Goal: Complete application form: Complete application form

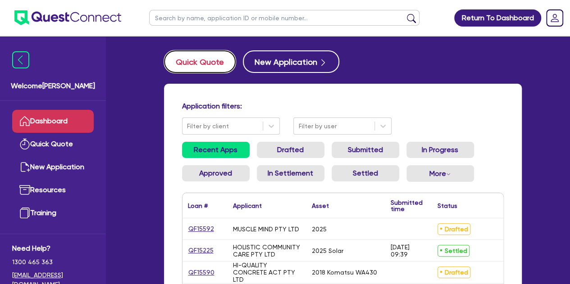
click at [213, 63] on button "Quick Quote" at bounding box center [200, 61] width 72 height 23
select select "Other"
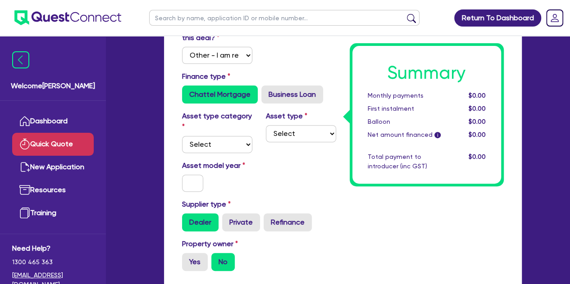
scroll to position [93, 0]
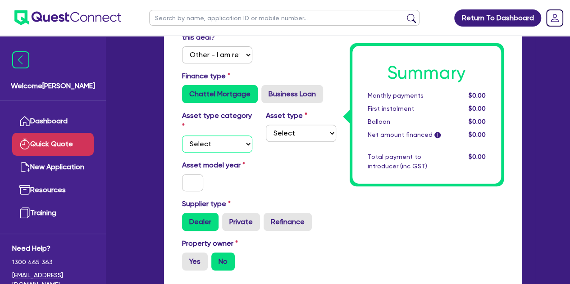
click at [230, 149] on select "Select Cars and light trucks Primary assets Secondary assets Tertiary assets" at bounding box center [217, 144] width 70 height 17
select select "CARS_AND_LIGHT_TRUCKS"
click at [182, 136] on select "Select Cars and light trucks Primary assets Secondary assets Tertiary assets" at bounding box center [217, 144] width 70 height 17
click at [278, 137] on select "Select Passenger vehicles Vans and utes Light trucks up to 4.5 tonne" at bounding box center [301, 133] width 70 height 17
select select "PASSENGER_VEHICLES"
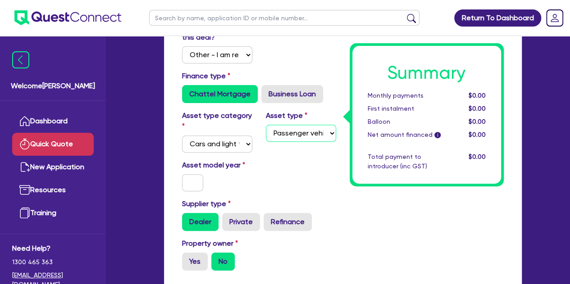
click at [266, 125] on select "Select Passenger vehicles Vans and utes Light trucks up to 4.5 tonne" at bounding box center [301, 133] width 70 height 17
click at [198, 181] on input "text" at bounding box center [193, 182] width 22 height 17
type input "2024"
click at [248, 193] on div "Asset model year [DATE]" at bounding box center [259, 179] width 168 height 39
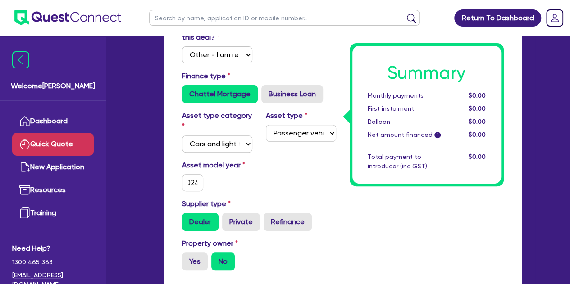
scroll to position [0, 0]
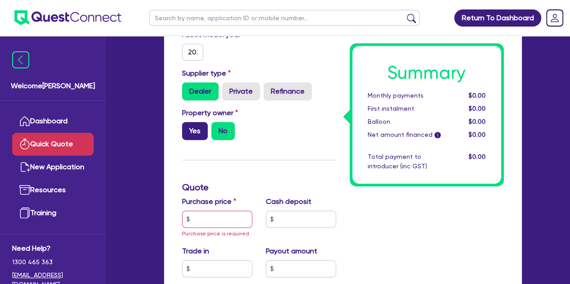
click at [202, 133] on label "Yes" at bounding box center [195, 131] width 26 height 18
click at [188, 128] on input "Yes" at bounding box center [185, 125] width 6 height 6
radio input "true"
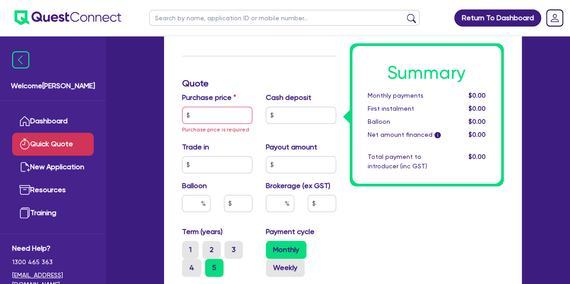
scroll to position [330, 0]
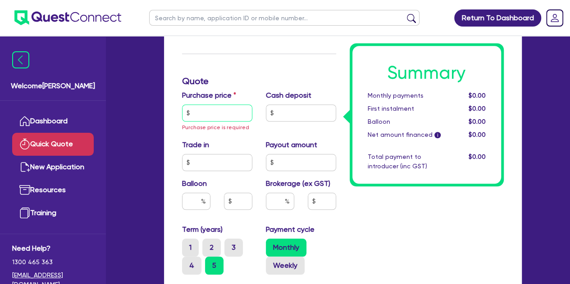
click at [206, 107] on input "text" at bounding box center [217, 113] width 70 height 17
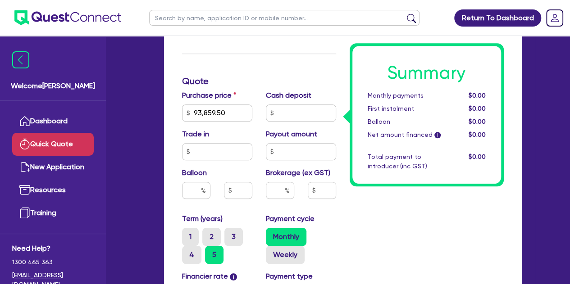
click at [159, 133] on div "Funding Options Who will be funding this deal? Select I will fund 100% I will c…" at bounding box center [342, 124] width 371 height 745
click at [241, 119] on input "93,859.50" at bounding box center [217, 113] width 70 height 17
click at [210, 119] on input "93,859.85" at bounding box center [217, 113] width 70 height 17
type input "93,859.85"
click at [128, 110] on div "Welcome Luke Dashboard Quick Quote New Application Ref Company Ref Salesperson …" at bounding box center [285, 105] width 500 height 871
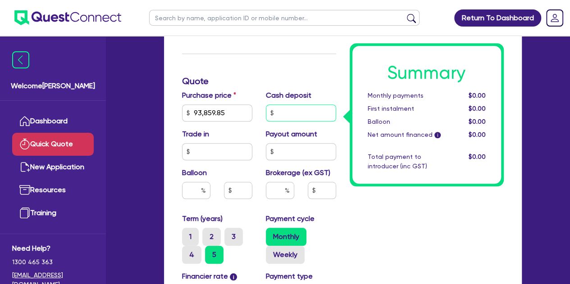
click at [305, 117] on input "text" at bounding box center [301, 113] width 70 height 17
type input "40,000"
click at [154, 137] on div "Quick Quote Funding Options Who will be funding this deal? Select I will fund 1…" at bounding box center [343, 109] width 385 height 776
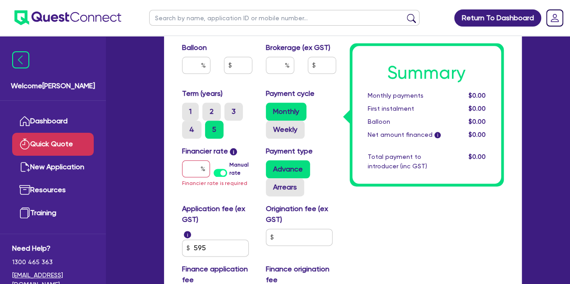
scroll to position [456, 0]
click at [229, 108] on input "3" at bounding box center [227, 105] width 6 height 6
radio input "true"
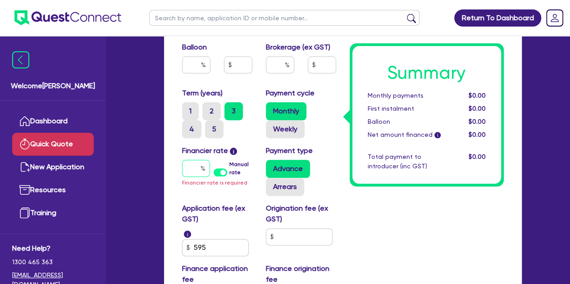
click at [192, 168] on input "text" at bounding box center [196, 168] width 28 height 17
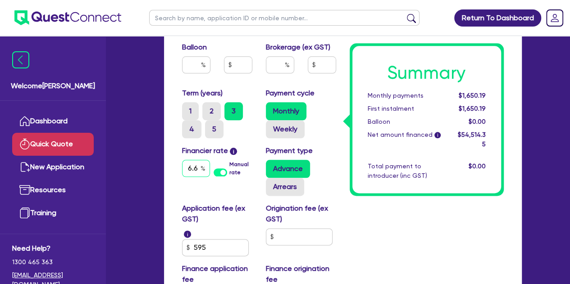
scroll to position [0, 2]
type input "6.69"
click at [283, 68] on input "text" at bounding box center [280, 64] width 28 height 17
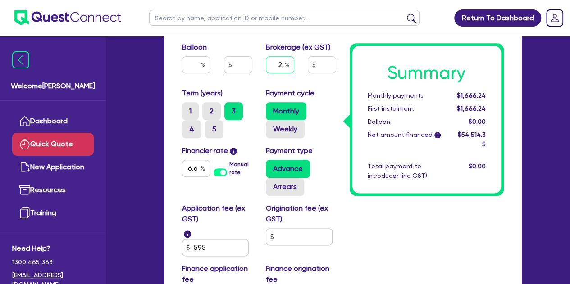
type input "2"
type input "1,090.29"
click at [284, 64] on input "2" at bounding box center [280, 64] width 28 height 17
type input "1,090.29"
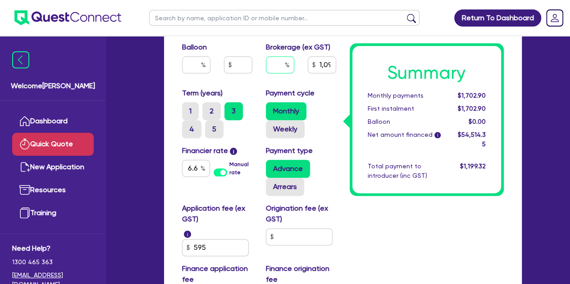
type input "1"
type input "1,090.29"
type input "1"
type input "545.14"
click at [326, 100] on div "Payment cycle Monthly Weekly" at bounding box center [301, 113] width 84 height 50
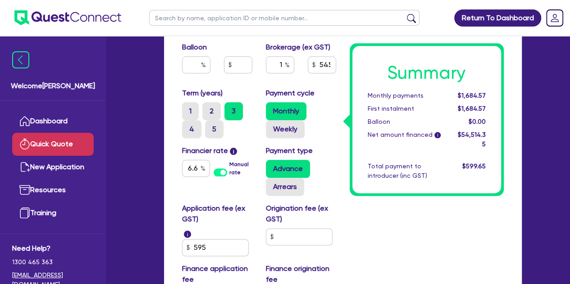
click at [288, 229] on input "text" at bounding box center [299, 237] width 67 height 17
type input "500"
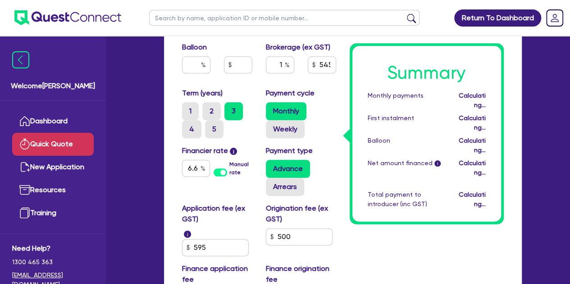
type input "550.64"
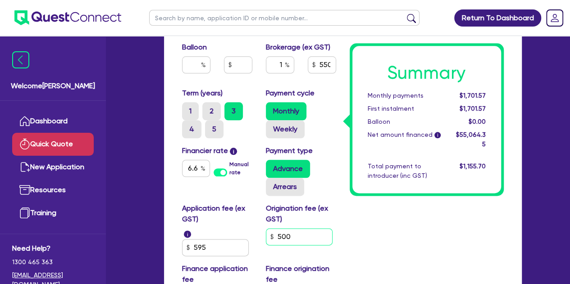
click at [317, 241] on input "500" at bounding box center [299, 237] width 67 height 17
type input "5"
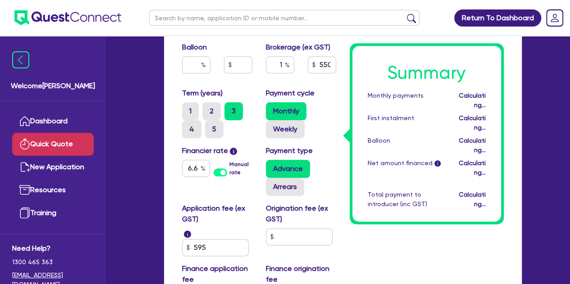
type input "545.14"
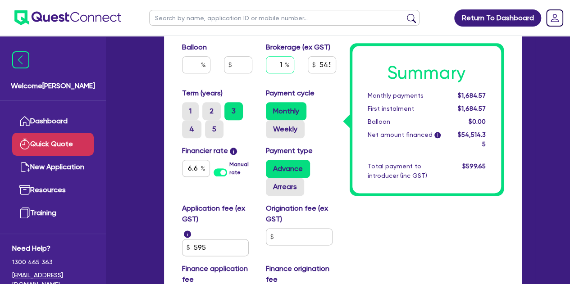
click at [284, 59] on input "1" at bounding box center [280, 64] width 28 height 17
type input "1"
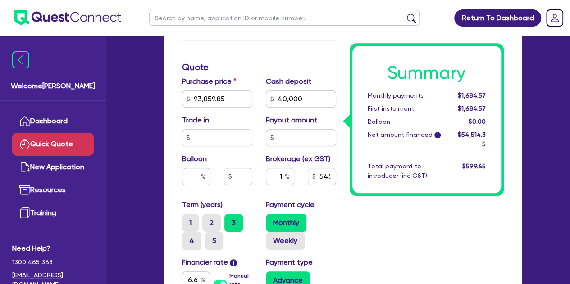
scroll to position [343, 0]
click at [390, 201] on div "Summary Monthly payments $1,684.57 First instalment $1,684.57 Balloon $0.00 Net…" at bounding box center [427, 91] width 168 height 670
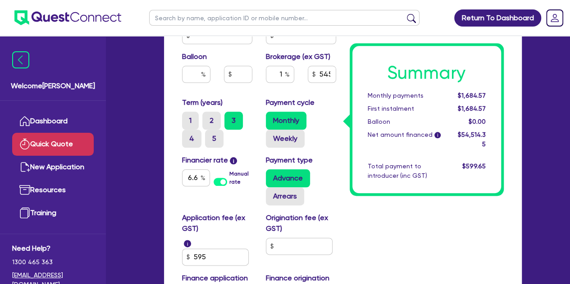
scroll to position [447, 0]
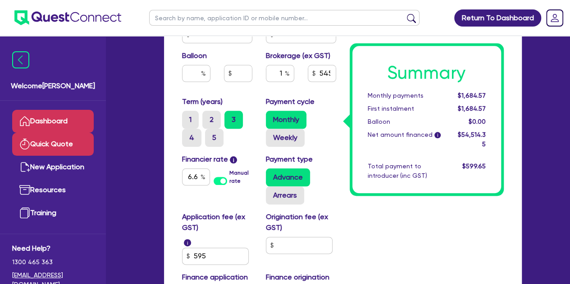
click at [42, 112] on link "Dashboard" at bounding box center [53, 121] width 82 height 23
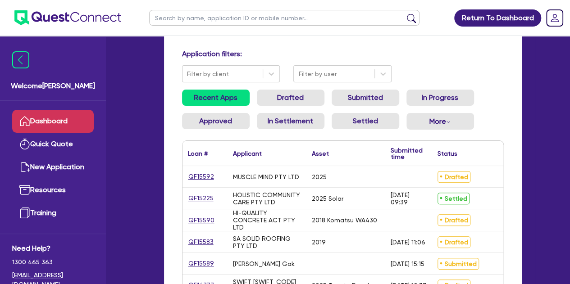
scroll to position [53, 0]
click at [193, 218] on link "QF15590" at bounding box center [201, 220] width 27 height 10
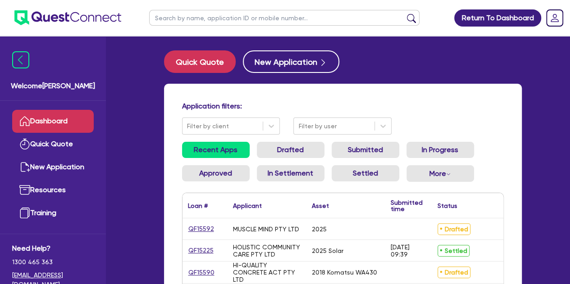
select select "Other"
select select "CARS_AND_LIGHT_TRUCKS"
select select "PASSENGER_VEHICLES"
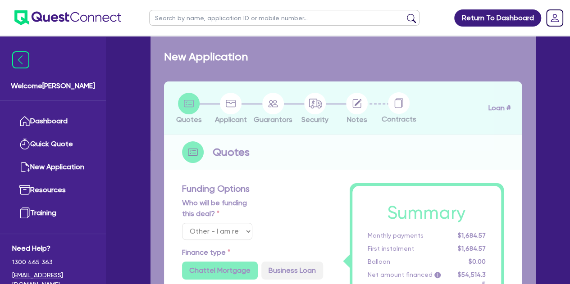
select select "PRIMARY_ASSETS"
type input "2018"
type input "195,000"
type input "3"
type input "5,899.34"
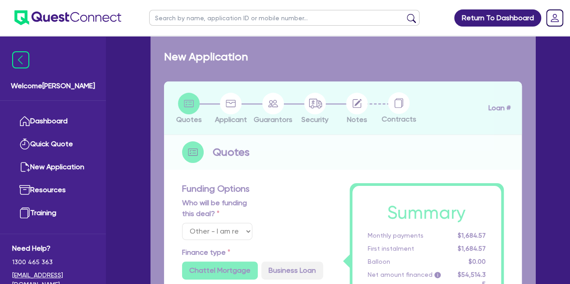
radio input "false"
radio input "true"
type input "7"
type input "900"
select select "YELLOW_GOODS_AND_EXCAVATORS"
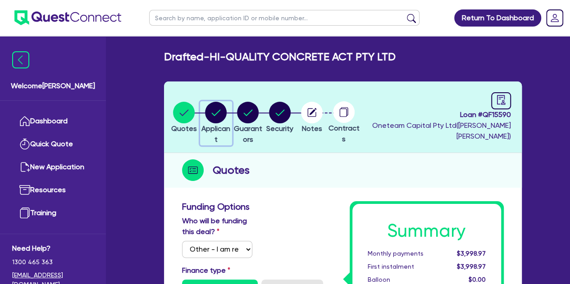
click at [226, 109] on circle "button" at bounding box center [216, 113] width 22 height 22
select select "COMPANY"
select select "BUILDING_CONSTRUCTION"
select select "TRADES_SERVICES_BUSINESSES_GOVERNMENT"
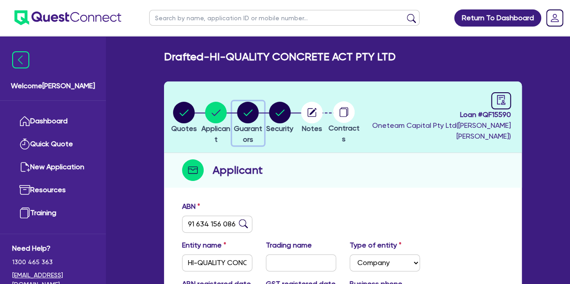
click at [259, 111] on circle "button" at bounding box center [248, 113] width 22 height 22
select select "MR"
select select "MARRIED"
select select "PROPERTY"
select select "CASH"
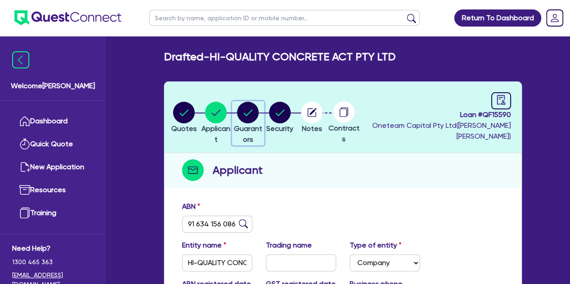
select select "VEHICLE"
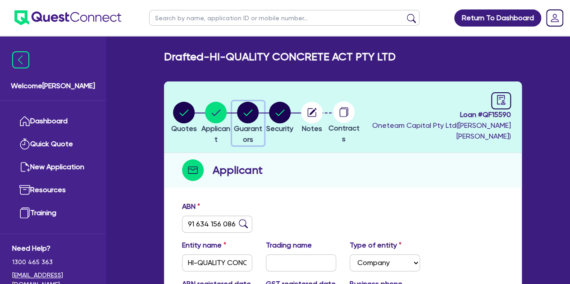
select select "VEHICLE"
select select "MORTGAGE"
select select "CREDIT_CARD"
select select "VEHICLE_LOAN"
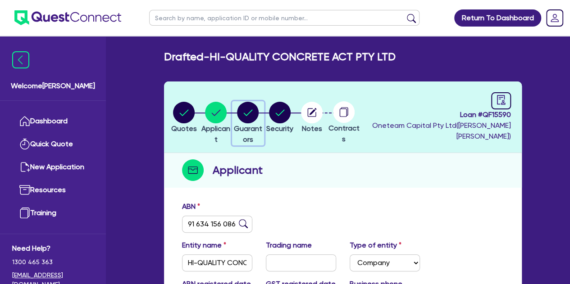
select select "VEHICLE_LOAN"
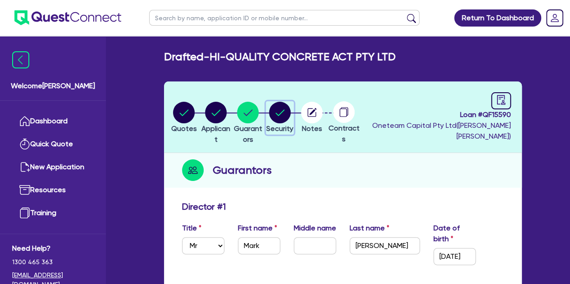
click at [291, 102] on icon "button" at bounding box center [280, 113] width 22 height 22
select select "PRIMARY_ASSETS"
select select "YELLOW_GOODS_AND_EXCAVATORS"
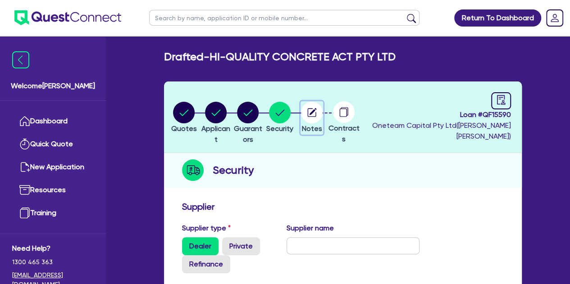
click at [323, 109] on circle "button" at bounding box center [312, 113] width 22 height 22
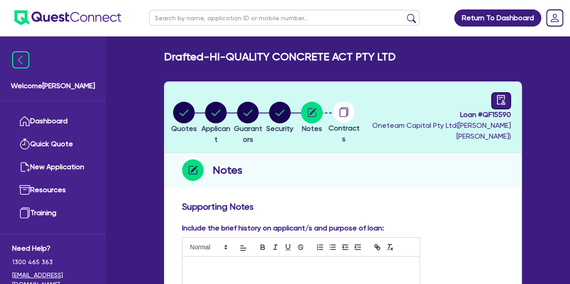
click at [499, 106] on div at bounding box center [501, 100] width 20 height 17
select select "DRAFTED_NEW"
select select "Other"
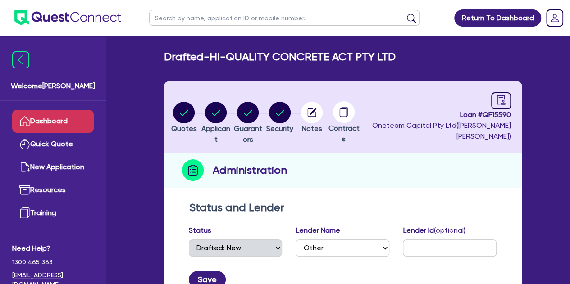
click at [48, 130] on link "Dashboard" at bounding box center [53, 121] width 82 height 23
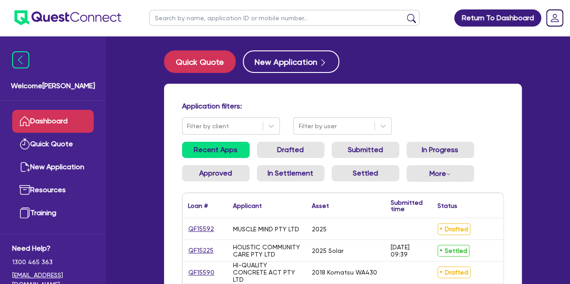
click at [189, 62] on button "Quick Quote" at bounding box center [200, 61] width 72 height 23
select select "Other"
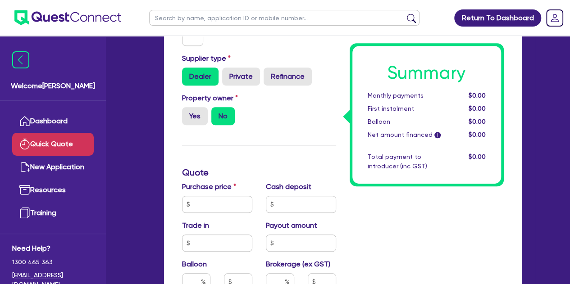
scroll to position [239, 0]
click at [211, 208] on input "text" at bounding box center [217, 204] width 70 height 17
type input "93,859.85"
click at [261, 154] on div "Funding Options Who will be funding this deal? Select I will fund 100% I will c…" at bounding box center [259, 196] width 168 height 670
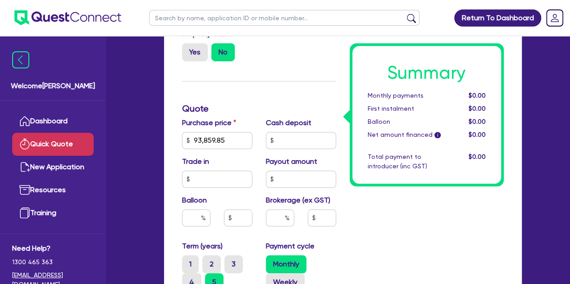
scroll to position [303, 0]
click at [305, 132] on input "text" at bounding box center [301, 140] width 70 height 17
type input "3"
type input "40,000"
click at [272, 85] on div "Funding Options Who will be funding this deal? Select I will fund 100% I will c…" at bounding box center [259, 132] width 168 height 670
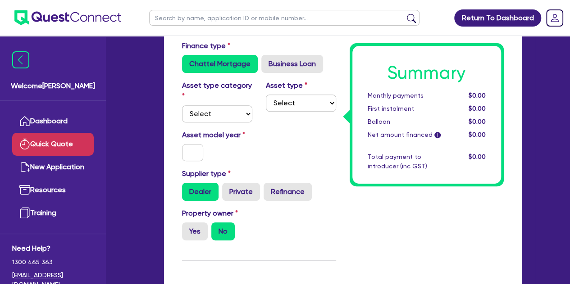
scroll to position [123, 0]
click at [216, 116] on select "Select Cars and light trucks Primary assets Secondary assets Tertiary assets" at bounding box center [217, 114] width 70 height 17
select select "CARS_AND_LIGHT_TRUCKS"
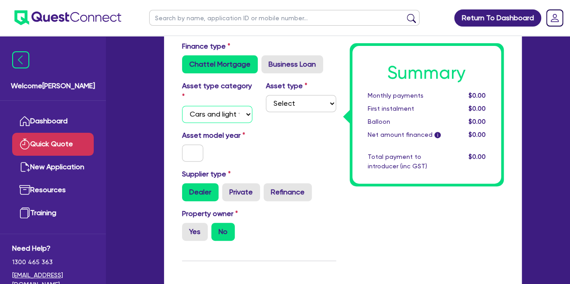
click at [182, 106] on select "Select Cars and light trucks Primary assets Secondary assets Tertiary assets" at bounding box center [217, 114] width 70 height 17
click at [292, 104] on select "Select Passenger vehicles Vans and utes Light trucks up to 4.5 tonne" at bounding box center [301, 103] width 70 height 17
select select "PASSENGER_VEHICLES"
click at [266, 95] on select "Select Passenger vehicles Vans and utes Light trucks up to 4.5 tonne" at bounding box center [301, 103] width 70 height 17
click at [192, 148] on input "text" at bounding box center [193, 153] width 22 height 17
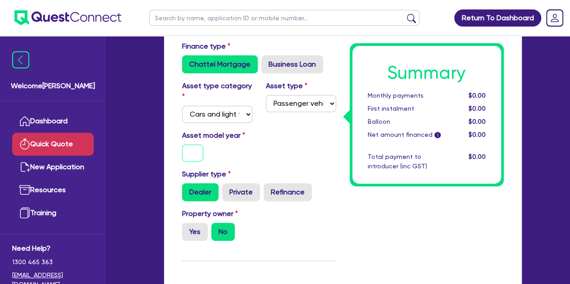
type input "2"
type input "2024"
click at [279, 130] on div "Asset model year [DATE]" at bounding box center [259, 149] width 168 height 39
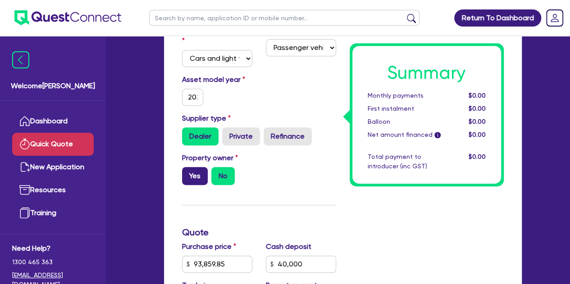
click at [196, 179] on label "Yes" at bounding box center [195, 176] width 26 height 18
click at [188, 173] on input "Yes" at bounding box center [185, 170] width 6 height 6
radio input "true"
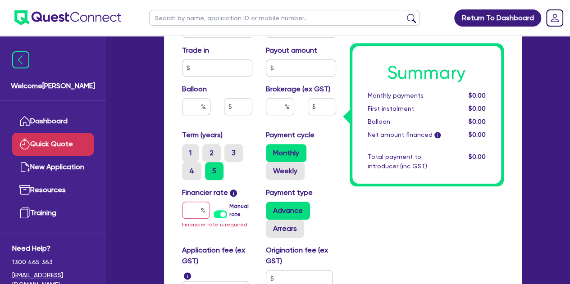
scroll to position [414, 0]
click at [229, 146] on input "3" at bounding box center [227, 147] width 6 height 6
radio input "true"
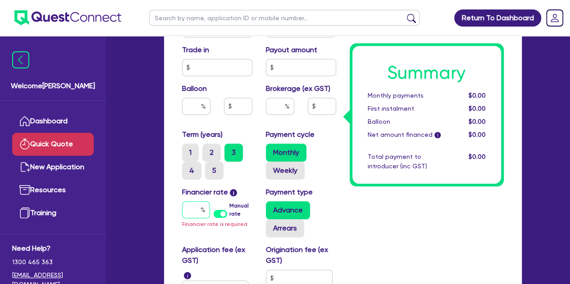
click at [191, 210] on input "text" at bounding box center [196, 209] width 28 height 17
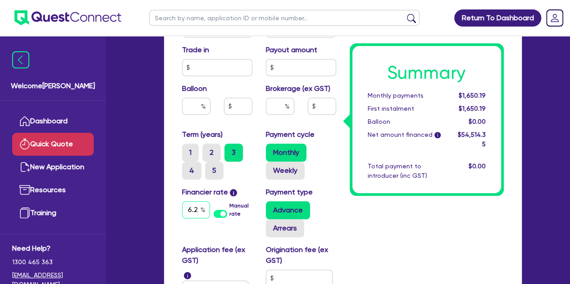
scroll to position [0, 3]
type input "6.25"
click at [381, 215] on div "Summary Monthly payments $1,655.99 First instalment $1,655.99 Balloon $0.00 Net…" at bounding box center [427, 20] width 168 height 670
click at [273, 103] on input "text" at bounding box center [280, 106] width 28 height 17
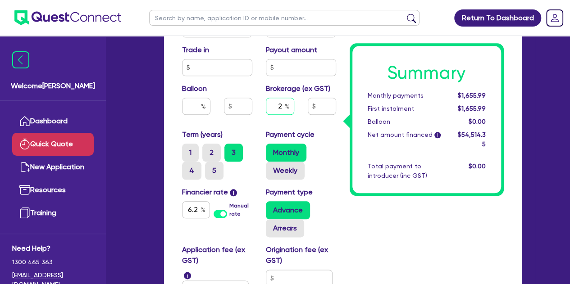
type input "2"
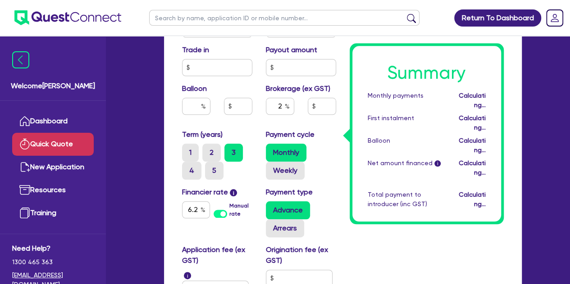
type input "1,090.29"
click at [310, 134] on label "Payment cycle" at bounding box center [290, 134] width 49 height 11
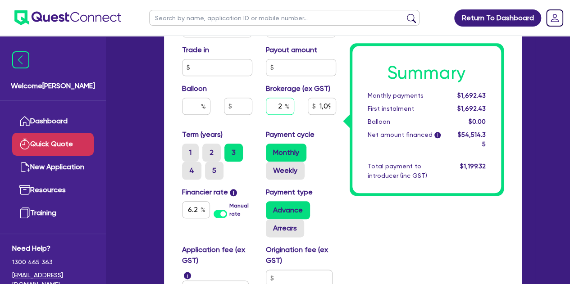
click at [283, 106] on input "2" at bounding box center [280, 106] width 28 height 17
type input "1,090.29"
type input "1"
type input "1,090.29"
type input "1."
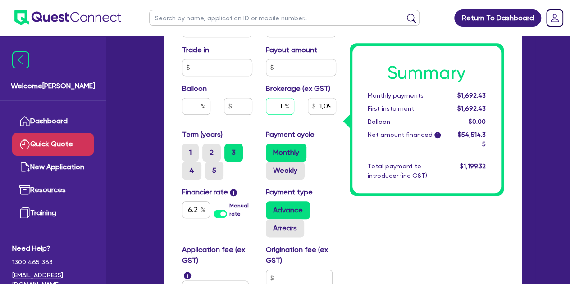
type input "1,090.29"
type input "1.5"
type input "1,090.29"
type input "1.5"
type input "817.72"
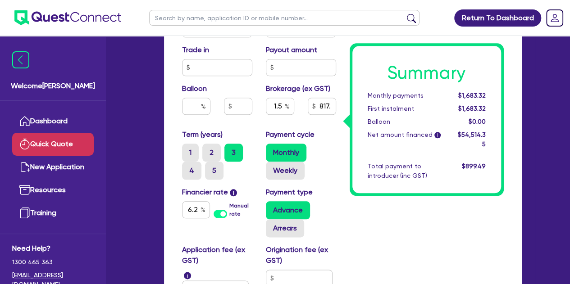
click at [247, 121] on div "Balloon" at bounding box center [217, 102] width 84 height 39
click at [281, 112] on input "1.5" at bounding box center [280, 106] width 28 height 17
type input "1"
type input "545.14"
click at [323, 139] on div "Payment cycle Monthly Weekly" at bounding box center [301, 154] width 84 height 50
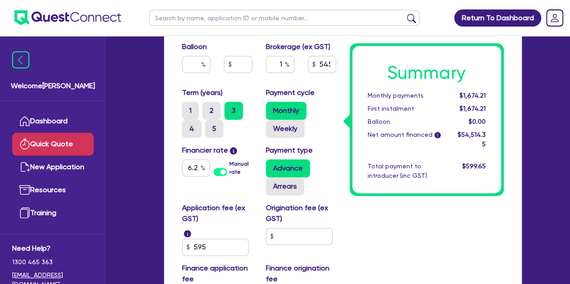
scroll to position [458, 0]
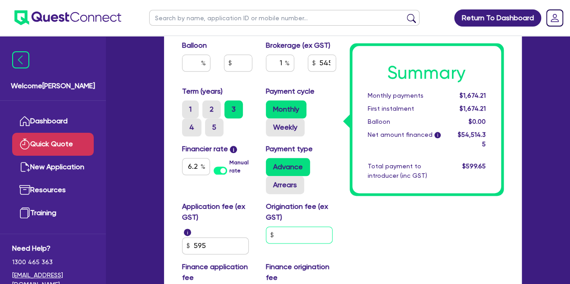
click at [290, 235] on input "text" at bounding box center [299, 235] width 67 height 17
type input "350"
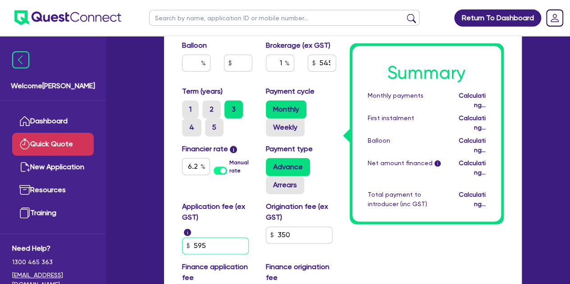
type input "548.99"
click at [219, 248] on input "59" at bounding box center [215, 246] width 67 height 17
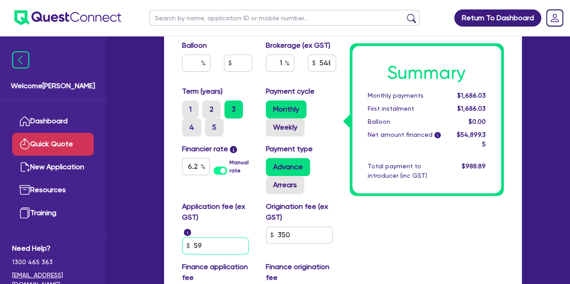
type input "5"
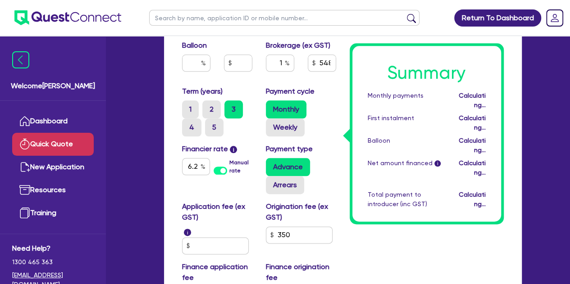
type input "542.45"
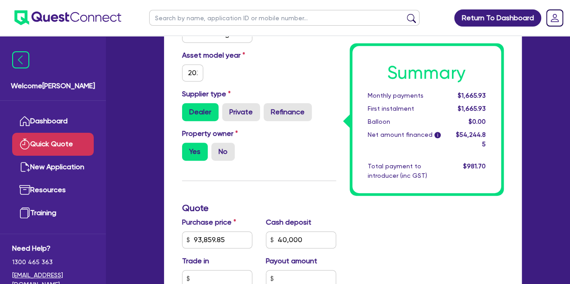
scroll to position [202, 0]
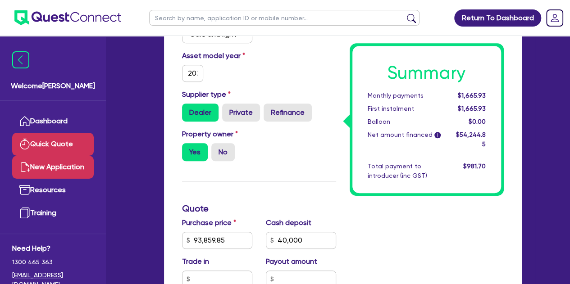
click at [56, 167] on link "New Application" at bounding box center [53, 167] width 82 height 23
select select "Other"
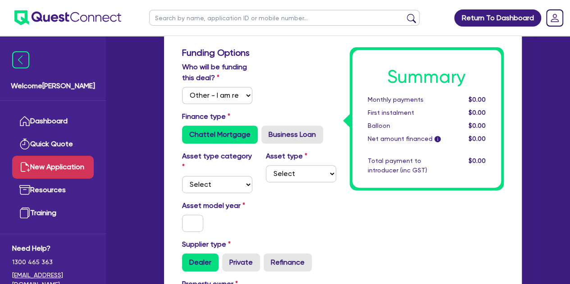
scroll to position [142, 0]
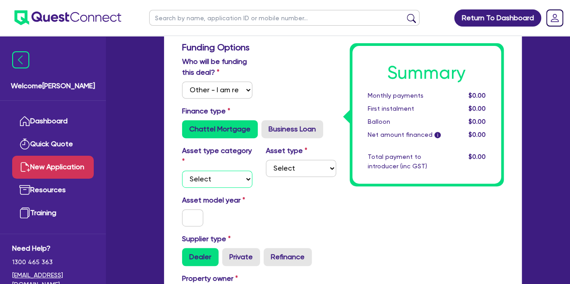
click at [217, 178] on select "Select Cars and light trucks Primary assets Secondary assets Tertiary assets" at bounding box center [217, 179] width 70 height 17
select select "CARS_AND_LIGHT_TRUCKS"
click at [182, 171] on select "Select Cars and light trucks Primary assets Secondary assets Tertiary assets" at bounding box center [217, 179] width 70 height 17
click at [308, 168] on select "Select Passenger vehicles Vans and utes Light trucks up to 4.5 tonne" at bounding box center [301, 168] width 70 height 17
select select "PASSENGER_VEHICLES"
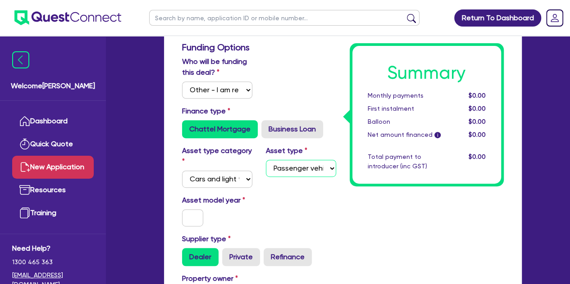
click at [266, 160] on select "Select Passenger vehicles Vans and utes Light trucks up to 4.5 tonne" at bounding box center [301, 168] width 70 height 17
click at [195, 216] on input "text" at bounding box center [193, 218] width 22 height 17
type input "2024"
click at [265, 213] on div "Asset model year [DATE]" at bounding box center [259, 214] width 168 height 39
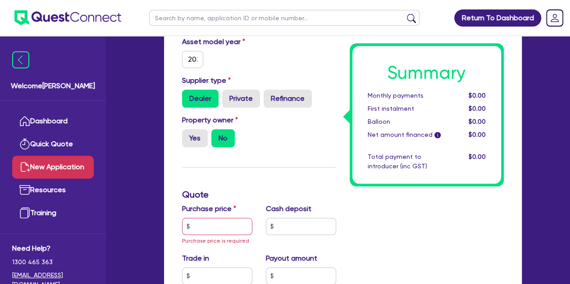
scroll to position [305, 0]
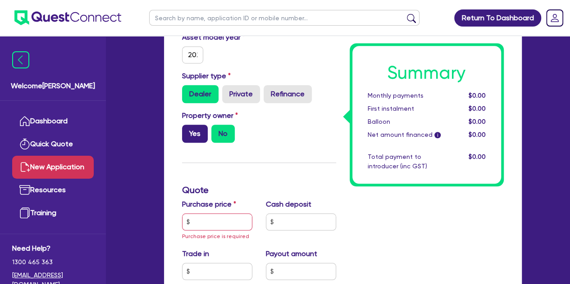
click at [190, 126] on label "Yes" at bounding box center [195, 134] width 26 height 18
click at [188, 126] on input "Yes" at bounding box center [185, 128] width 6 height 6
radio input "true"
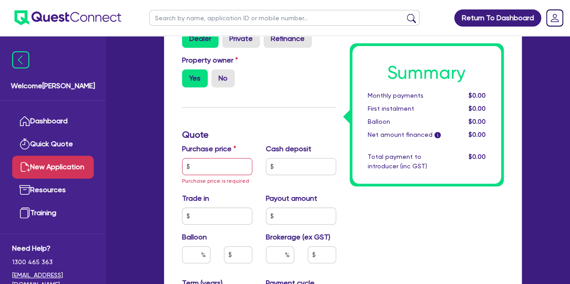
scroll to position [362, 0]
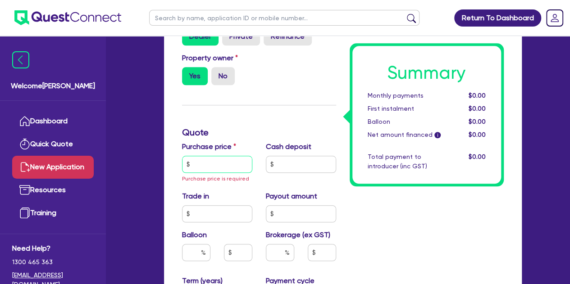
click at [208, 163] on input "text" at bounding box center [217, 164] width 70 height 17
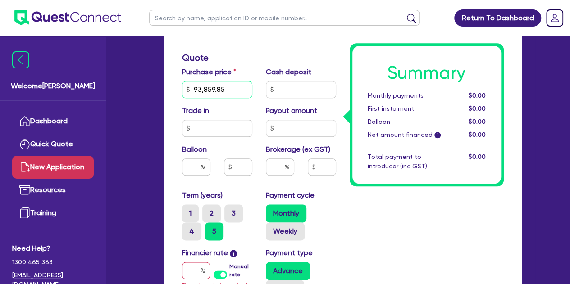
scroll to position [438, 0]
type input "93,859.85"
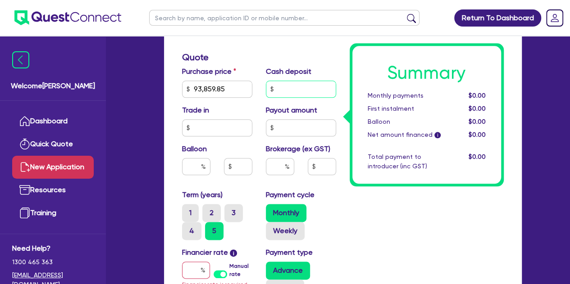
click at [295, 89] on input "text" at bounding box center [301, 89] width 70 height 17
type input "40,000"
click at [343, 202] on div "Summary Monthly payments $0.00 First instalment $0.00 Balloon $0.00 Net amount …" at bounding box center [427, 81] width 168 height 670
click at [223, 217] on div "1 2 3 4 5" at bounding box center [220, 222] width 77 height 36
click at [227, 216] on label "3" at bounding box center [233, 213] width 18 height 18
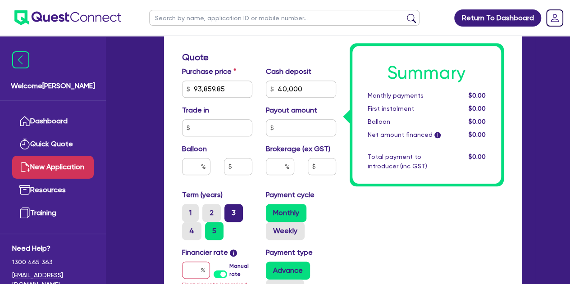
click at [227, 210] on input "3" at bounding box center [227, 207] width 6 height 6
radio input "true"
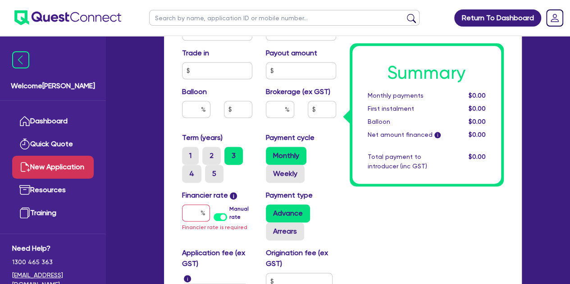
scroll to position [495, 0]
click at [188, 211] on input "text" at bounding box center [196, 212] width 28 height 17
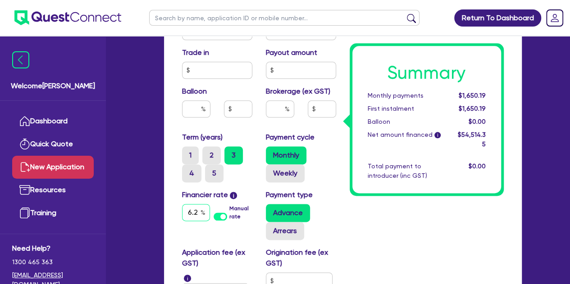
scroll to position [0, 3]
type input "6.25"
click at [343, 217] on div "Summary Monthly payments $1,650.19 First instalment $1,650.19 Balloon $0.00 Net…" at bounding box center [427, 23] width 168 height 670
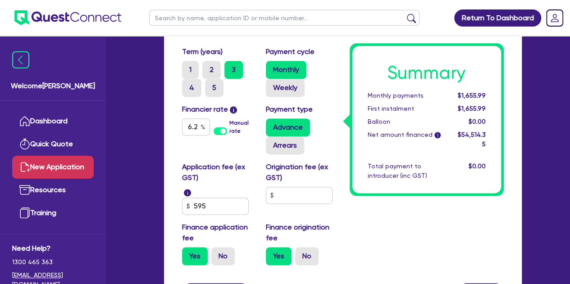
scroll to position [594, 0]
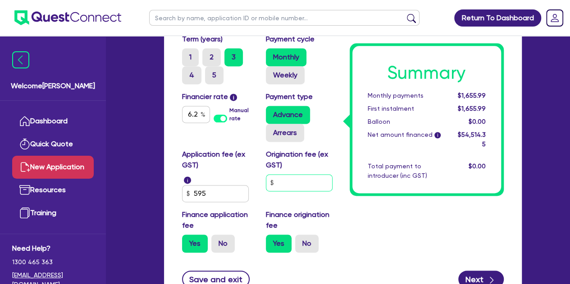
click at [275, 179] on input "text" at bounding box center [299, 182] width 67 height 17
type input "350"
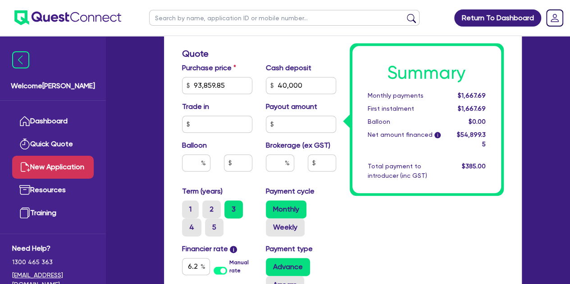
scroll to position [439, 0]
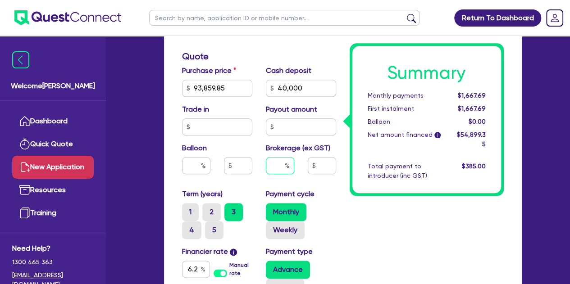
click at [276, 164] on input "text" at bounding box center [280, 165] width 28 height 17
type input "1"
click at [359, 205] on div "Summary Monthly payments $1,667.69 First instalment $1,667.69 Balloon $0.00 Net…" at bounding box center [427, 80] width 168 height 670
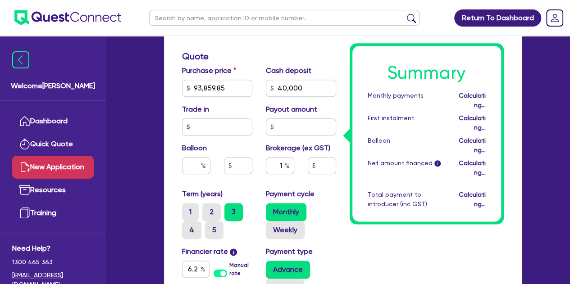
type input "548.99"
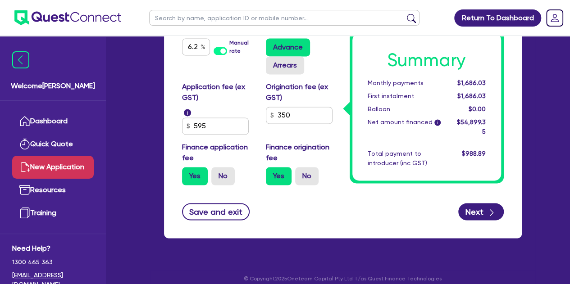
scroll to position [669, 0]
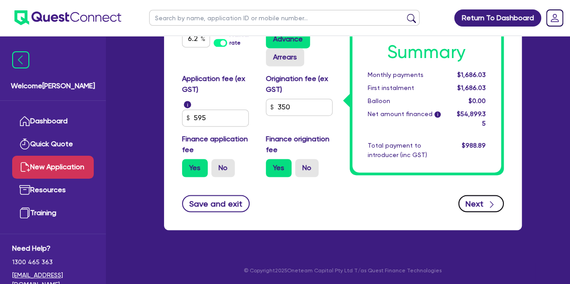
click at [492, 201] on icon "button" at bounding box center [491, 204] width 9 height 9
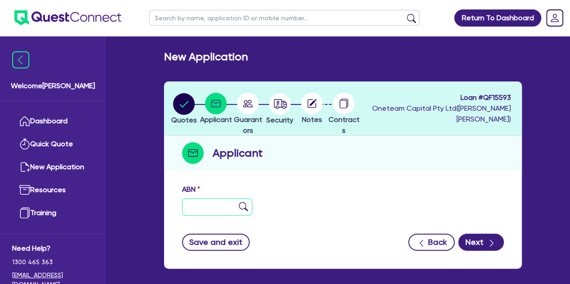
click at [190, 205] on input "text" at bounding box center [217, 207] width 70 height 17
paste input "12 638 578 828"
click at [247, 210] on input "12 638 578 828" at bounding box center [217, 207] width 70 height 17
type input "12 638 578 828"
click at [243, 207] on img at bounding box center [243, 206] width 9 height 9
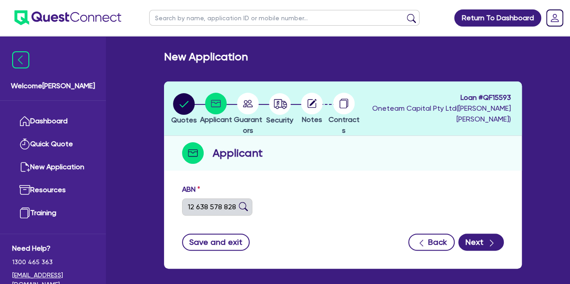
type input "RAIDAR INNOVATION PTY LTD"
select select "COMPANY"
type input "[DATE]"
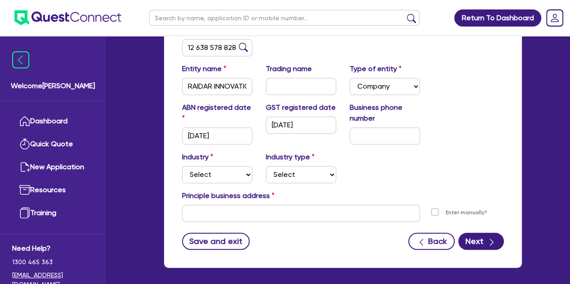
scroll to position [160, 0]
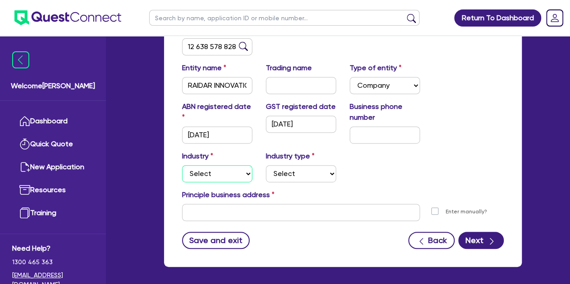
click at [220, 169] on select "Select Accomodation & Food Services Administrative & Support Services Agricultu…" at bounding box center [217, 173] width 70 height 17
select select "BUILDING_CONSTRUCTION"
click at [182, 165] on select "Select Accomodation & Food Services Administrative & Support Services Agricultu…" at bounding box center [217, 173] width 70 height 17
click at [239, 165] on select "Select Accomodation & Food Services Administrative & Support Services Agricultu…" at bounding box center [217, 173] width 70 height 17
click at [182, 165] on select "Select Accomodation & Food Services Administrative & Support Services Agricultu…" at bounding box center [217, 173] width 70 height 17
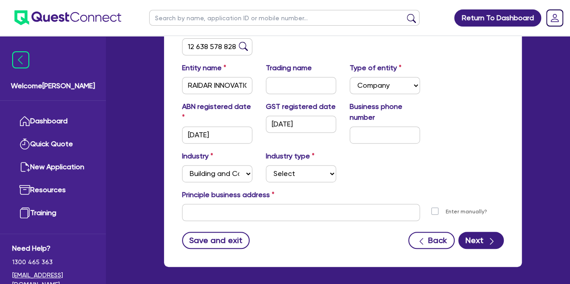
click at [295, 160] on label "Industry type" at bounding box center [290, 156] width 49 height 11
click at [298, 171] on select "Select Trades People Providing Services Direct to Consumers Trades People Provi…" at bounding box center [301, 173] width 70 height 17
select select "TRADES_SERVICES_CONSUMERS"
click at [266, 165] on select "Select Trades People Providing Services Direct to Consumers Trades People Provi…" at bounding box center [301, 173] width 70 height 17
click at [246, 169] on select "Select Accomodation & Food Services Administrative & Support Services Agricultu…" at bounding box center [217, 173] width 70 height 17
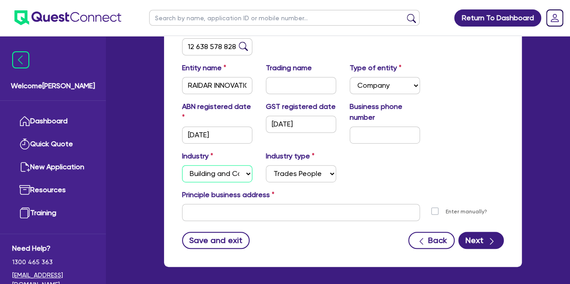
select select "PROFESSIONAL"
click at [182, 165] on select "Select Accomodation & Food Services Administrative & Support Services Agricultu…" at bounding box center [217, 173] width 70 height 17
click at [298, 174] on select "Select Scientists Accountants Advertising & Marketing Specialists Lawyers & Sol…" at bounding box center [301, 173] width 70 height 17
select select "ENGINEERS"
click at [266, 165] on select "Select Scientists Accountants Advertising & Marketing Specialists Lawyers & Sol…" at bounding box center [301, 173] width 70 height 17
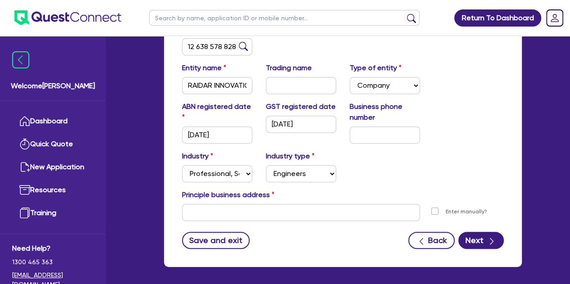
click at [349, 166] on div "Industry Select Accomodation & Food Services Administrative & Support Services …" at bounding box center [342, 170] width 335 height 39
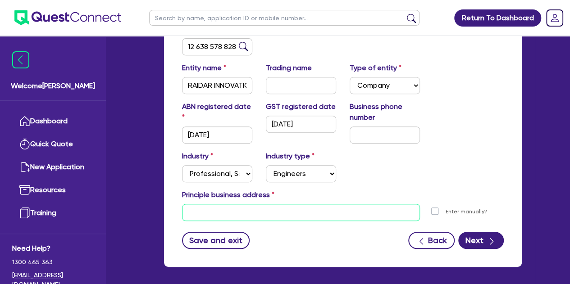
click at [301, 209] on input "text" at bounding box center [301, 212] width 238 height 17
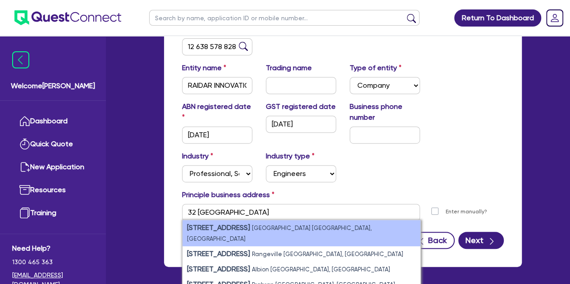
click at [271, 232] on li "[STREET_ADDRESS]" at bounding box center [302, 233] width 238 height 26
type input "[STREET_ADDRESS]"
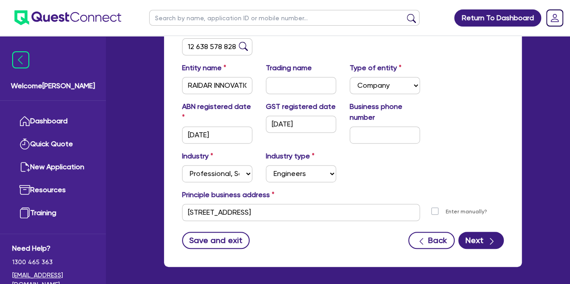
click at [389, 190] on div "Principle business address" at bounding box center [342, 197] width 335 height 14
click at [475, 236] on button "Next" at bounding box center [481, 240] width 46 height 17
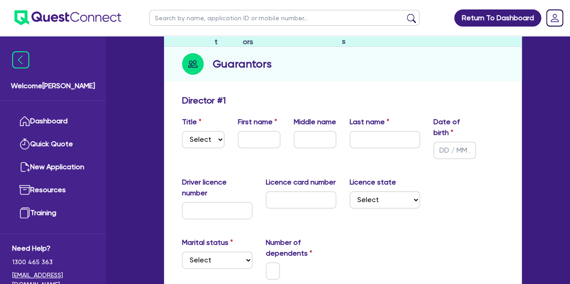
scroll to position [91, 0]
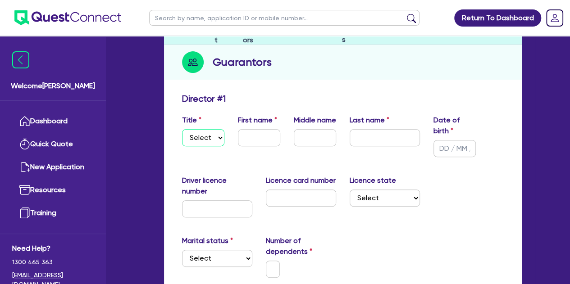
click at [202, 133] on select "Select Mr Mrs Ms Miss Dr" at bounding box center [203, 137] width 42 height 17
select select "MR"
click at [182, 129] on select "Select Mr Mrs Ms Miss Dr" at bounding box center [203, 137] width 42 height 17
click at [255, 130] on input "text" at bounding box center [259, 137] width 42 height 17
type input "Peadar"
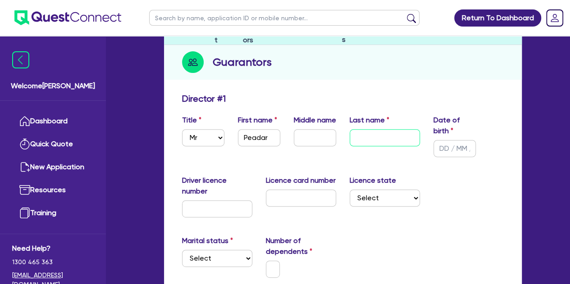
click at [361, 135] on input "text" at bounding box center [385, 137] width 70 height 17
type input "[PERSON_NAME]"
click at [433, 155] on div "Date of birth" at bounding box center [455, 136] width 56 height 42
click at [451, 151] on input "text" at bounding box center [455, 148] width 42 height 17
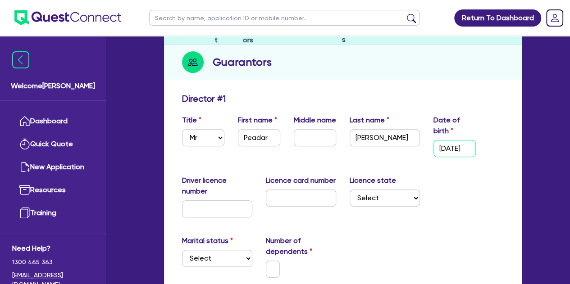
type input "[DATE]"
click at [460, 177] on div "Driver licence number Licence card number Licence state Select [GEOGRAPHIC_DATA…" at bounding box center [342, 200] width 335 height 50
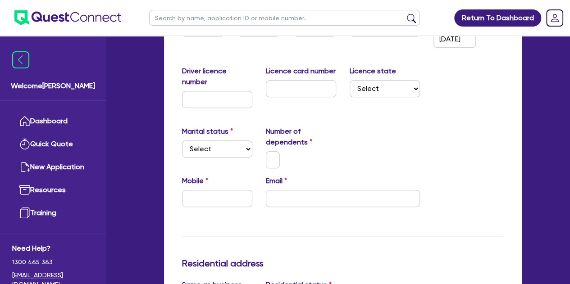
scroll to position [201, 0]
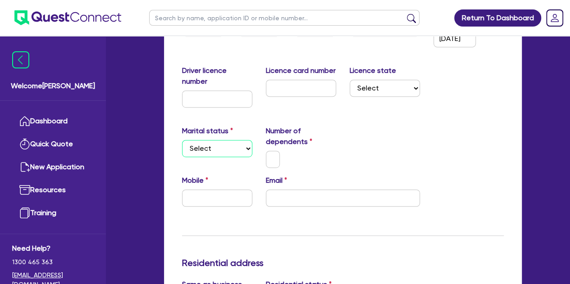
click at [234, 146] on select "Select Single Married De Facto / Partner" at bounding box center [217, 148] width 70 height 17
select select "MARRIED"
click at [182, 140] on select "Select Single Married De Facto / Partner" at bounding box center [217, 148] width 70 height 17
click at [278, 156] on input "text" at bounding box center [273, 159] width 14 height 17
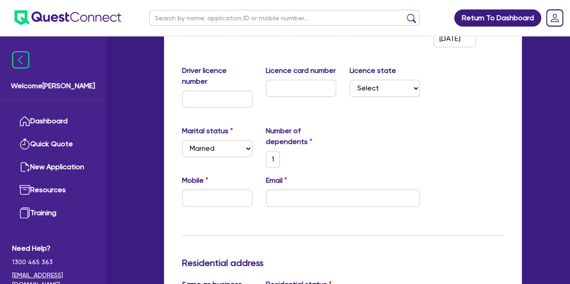
click at [329, 158] on div "1" at bounding box center [301, 159] width 84 height 17
click at [214, 197] on input "text" at bounding box center [217, 198] width 70 height 17
click at [287, 211] on div "Mobile Email" at bounding box center [342, 194] width 335 height 39
click at [287, 200] on input "email" at bounding box center [343, 198] width 154 height 17
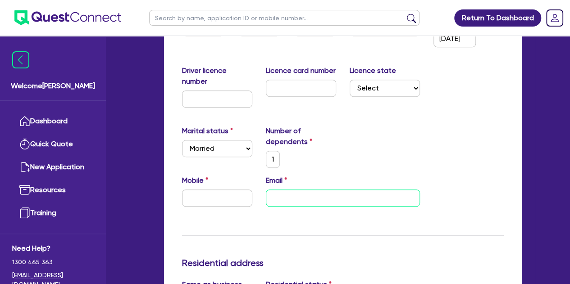
paste input "[EMAIL_ADDRESS][DOMAIN_NAME]"
type input "1"
type input "[EMAIL_ADDRESS][DOMAIN_NAME]"
click at [192, 189] on div "Mobile" at bounding box center [217, 191] width 84 height 32
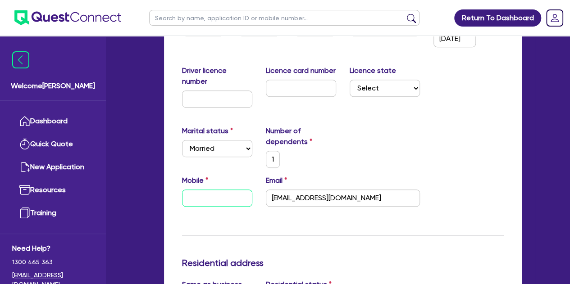
click at [195, 194] on input "text" at bounding box center [217, 198] width 70 height 17
type input "1"
type input "0"
type input "1"
type input "04"
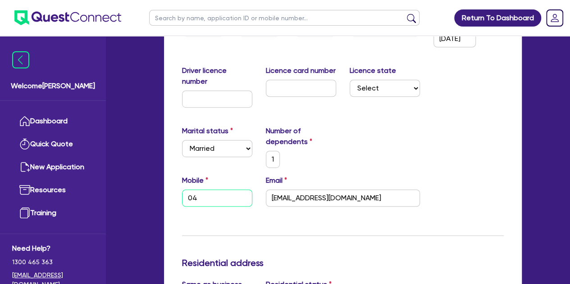
type input "1"
type input "044"
type input "1"
type input "0449"
type input "1"
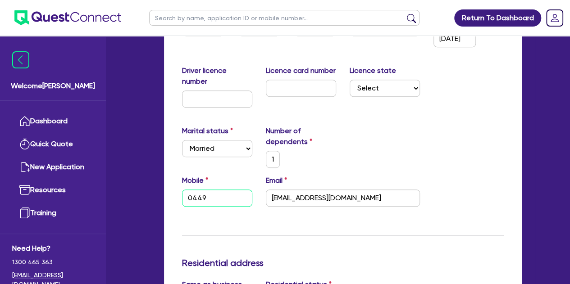
type input "0449 7"
type input "1"
type input "0449 71"
type input "1"
type input "0449 715"
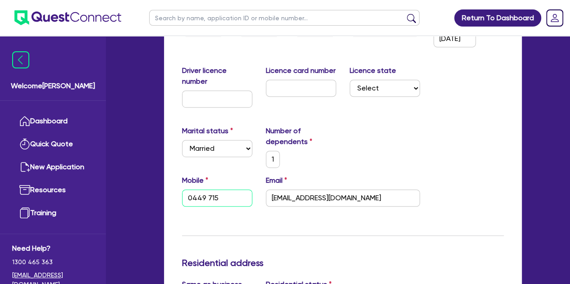
type input "1"
type input "0449 715 1"
type input "1"
type input "0449 715 14"
type input "1"
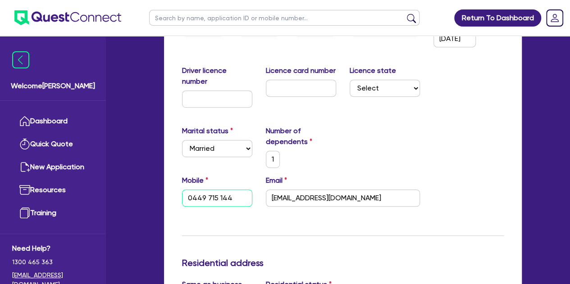
type input "0449 715 144"
click at [380, 137] on div "Marital status Select [DEMOGRAPHIC_DATA] Married De Facto / Partner Number of d…" at bounding box center [342, 151] width 335 height 50
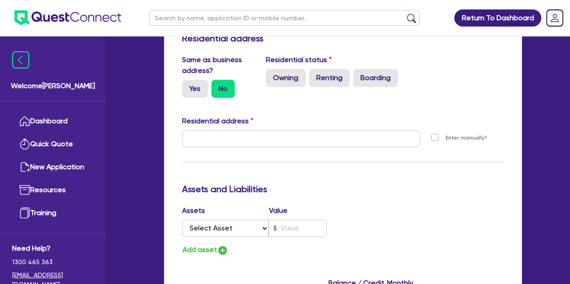
scroll to position [437, 0]
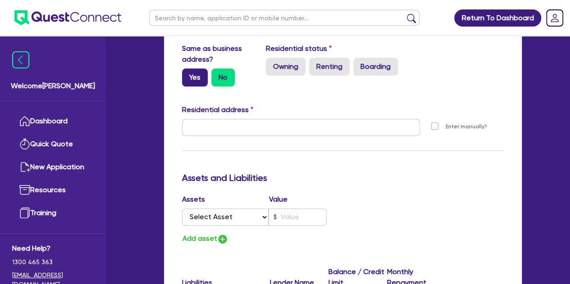
click at [187, 82] on label "Yes" at bounding box center [195, 78] width 26 height 18
click at [187, 74] on input "Yes" at bounding box center [185, 72] width 6 height 6
radio input "true"
type input "1"
type input "0449 715 144"
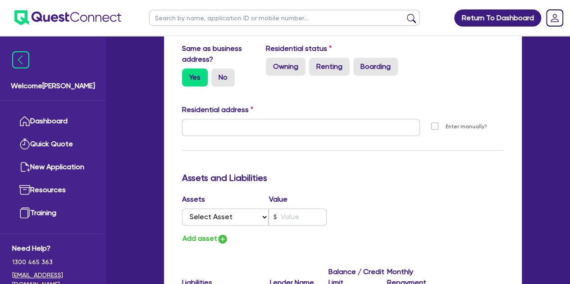
type input "[STREET_ADDRESS]"
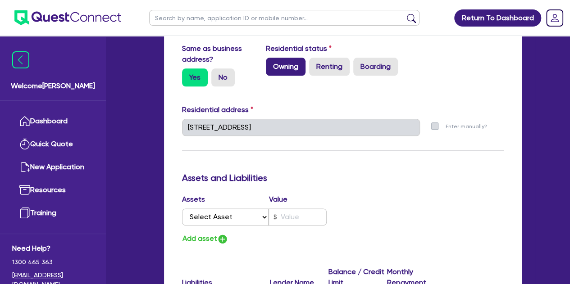
click at [278, 64] on label "Owning" at bounding box center [286, 67] width 40 height 18
click at [272, 64] on input "Owning" at bounding box center [269, 61] width 6 height 6
radio input "true"
type input "1"
type input "0449 715 144"
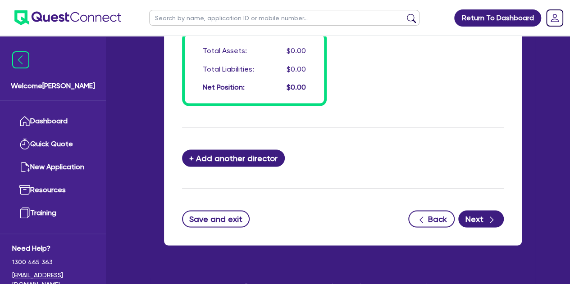
scroll to position [814, 0]
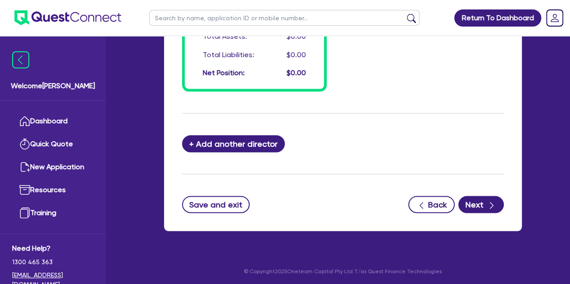
click at [472, 205] on button "Next" at bounding box center [481, 204] width 46 height 17
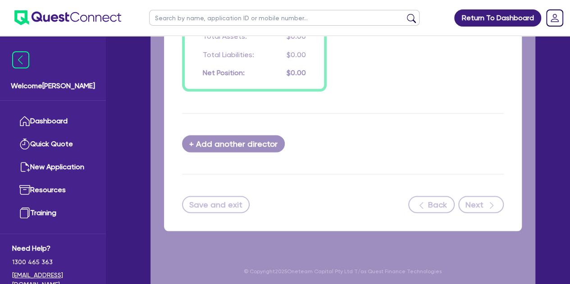
select select "CARS_AND_LIGHT_TRUCKS"
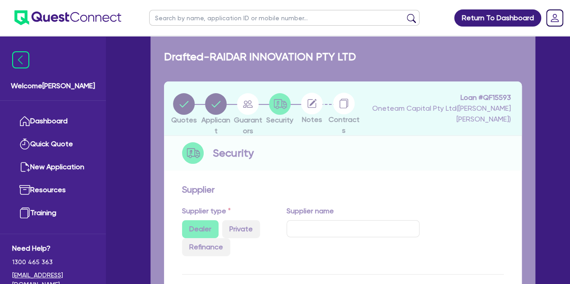
select select "PASSENGER_VEHICLES"
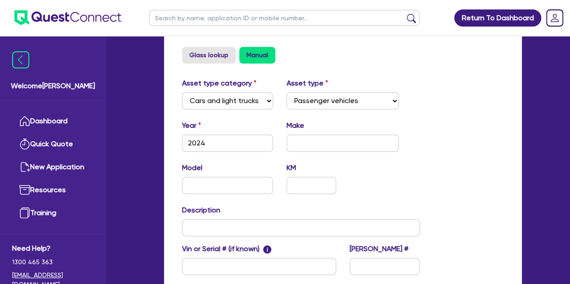
scroll to position [437, 0]
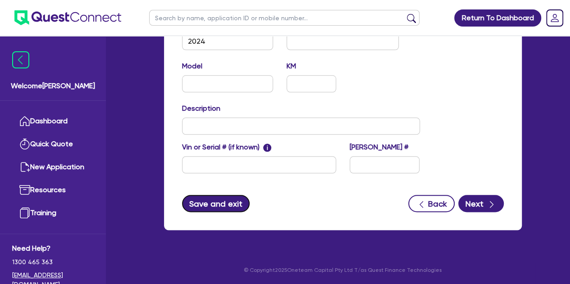
click at [212, 208] on button "Save and exit" at bounding box center [216, 203] width 68 height 17
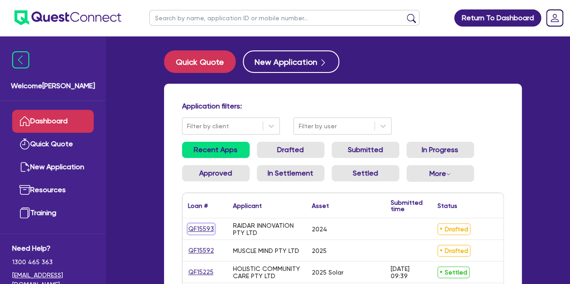
click at [194, 228] on link "QF15593" at bounding box center [201, 229] width 27 height 10
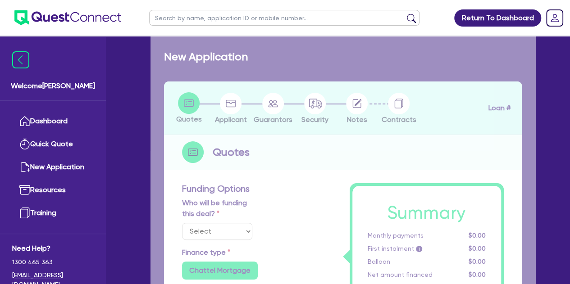
select select "Other"
select select "CARS_AND_LIGHT_TRUCKS"
type input "2024"
radio input "true"
type input "93,859.85"
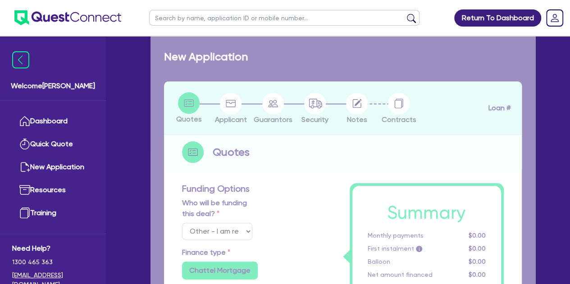
type input "40,000"
type input "1"
type input "548.99"
radio input "true"
type input "6.25"
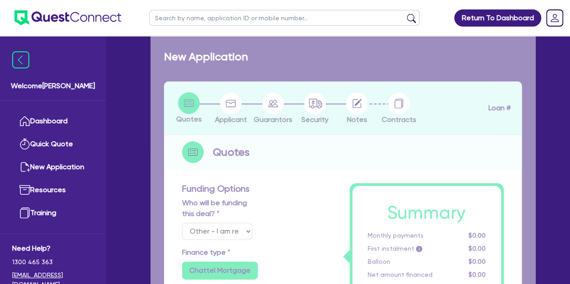
type input "350"
radio input "true"
select select "PASSENGER_VEHICLES"
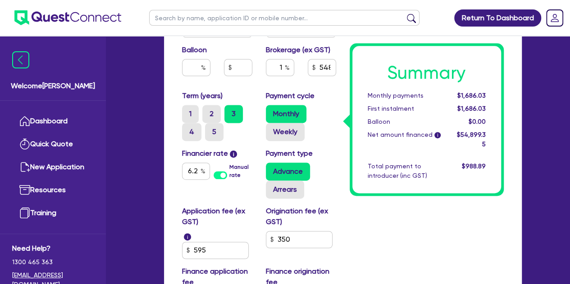
scroll to position [559, 0]
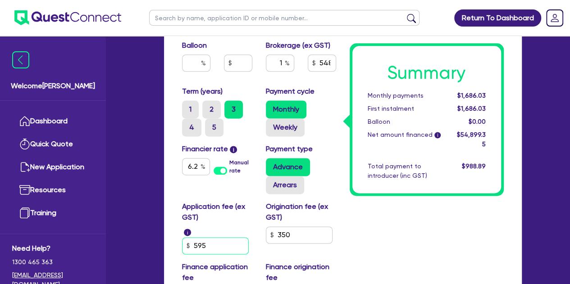
click at [215, 251] on input "595" at bounding box center [215, 246] width 67 height 17
type input "93,859.85"
type input "40,000"
type input "59"
type input "93,859.85"
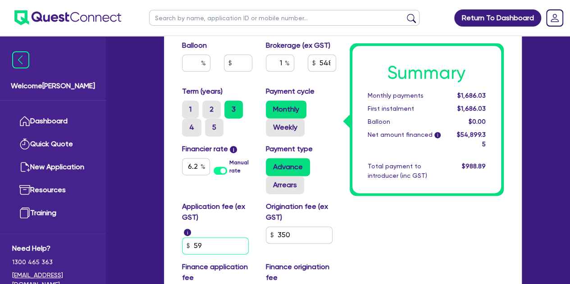
type input "40,000"
type input "5"
type input "93,859.85"
type input "40,000"
type input "93,859.85"
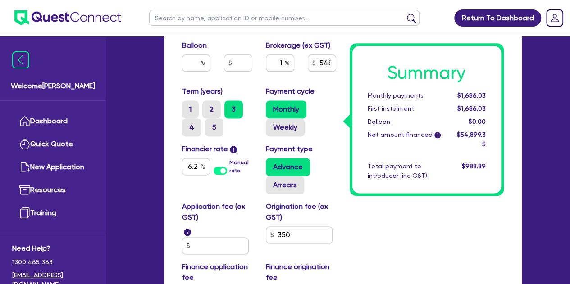
type input "40,000"
click at [221, 216] on label "Application fee (ex GST)" at bounding box center [217, 212] width 70 height 22
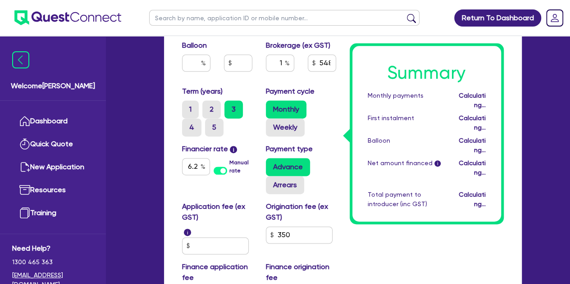
type input "93,859.85"
type input "40,000"
type input "542.45"
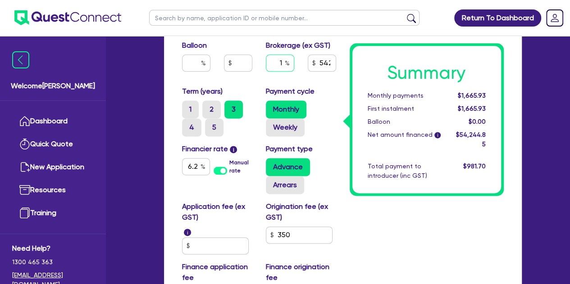
click at [289, 67] on input "1" at bounding box center [280, 63] width 28 height 17
type input "93,859.85"
type input "40,000"
type input "93,859.85"
type input "40,000"
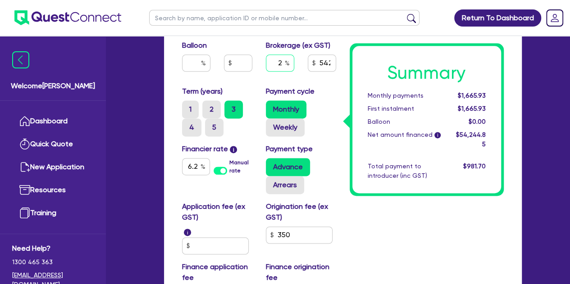
type input "2"
type input "93,859.85"
type input "40,000"
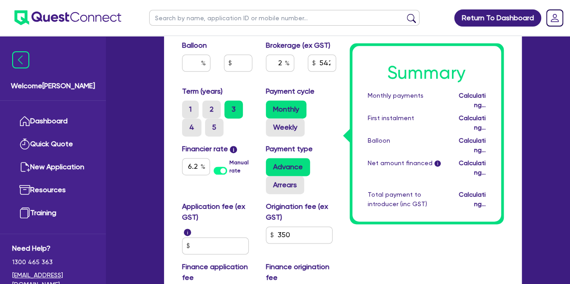
type input "93,859.85"
type input "40,000"
type input "1,084.9"
click at [307, 78] on div "2 1,084.9" at bounding box center [301, 67] width 84 height 24
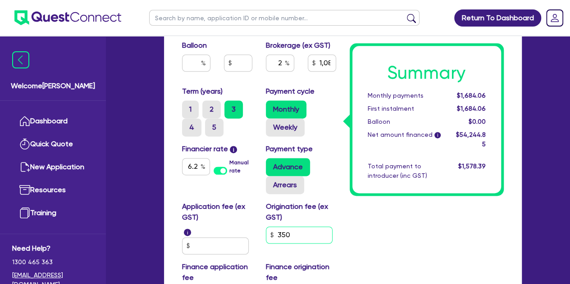
click at [295, 234] on input "350" at bounding box center [299, 235] width 67 height 17
type input "93,859.85"
type input "40,000"
type input "1,084.9"
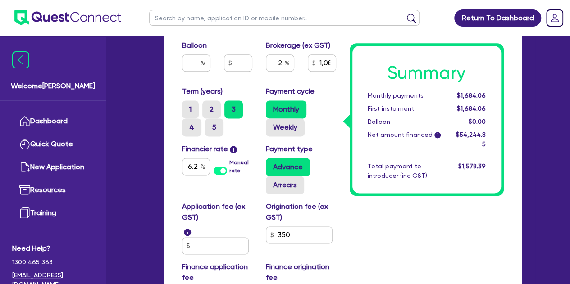
type input "93,859.85"
type input "40,000"
type input "1,084.9"
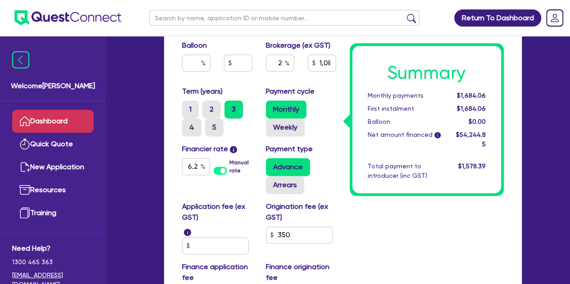
click at [57, 121] on link "Dashboard" at bounding box center [53, 121] width 82 height 23
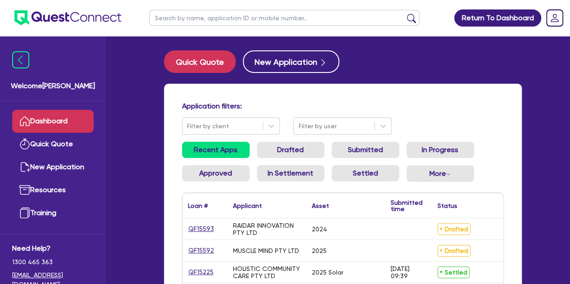
click at [194, 22] on input "text" at bounding box center [284, 18] width 270 height 16
paste input "QF15099"
type input "QF15099"
click at [404, 14] on button "submit" at bounding box center [411, 20] width 14 height 13
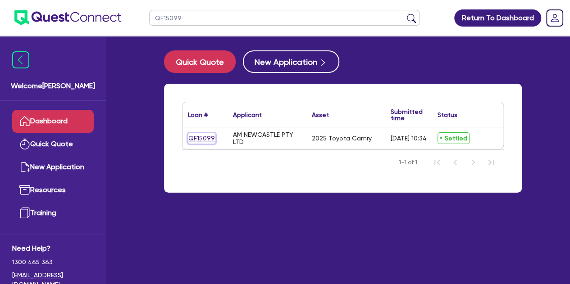
click at [197, 140] on link "QF15099" at bounding box center [201, 138] width 27 height 10
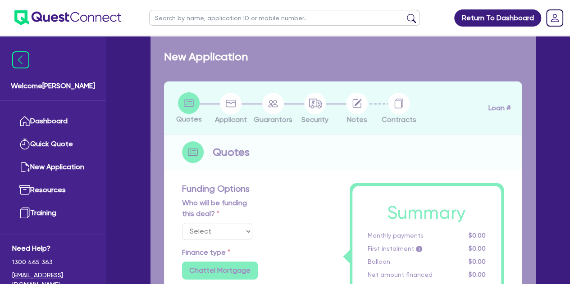
select select "Other"
select select "CARS_AND_LIGHT_TRUCKS"
type input "2025"
radio input "true"
type input "42,620"
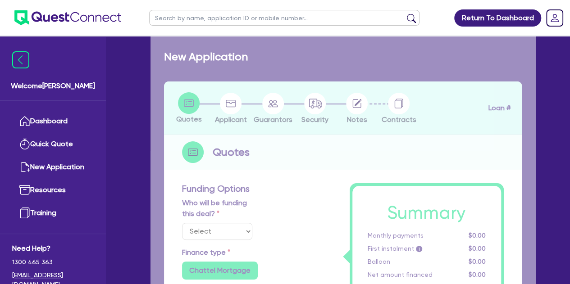
type input "2.98"
type input "1,293.6"
type input "6.5"
type input "454.55"
type input "318.18"
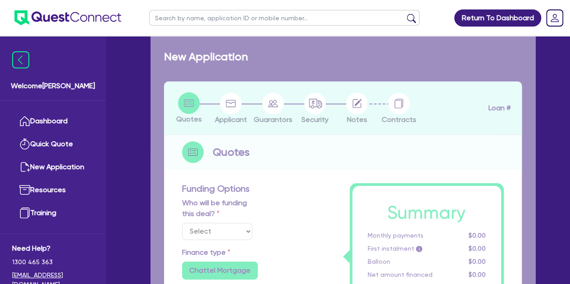
radio input "true"
select select "PASSENGER_VEHICLES"
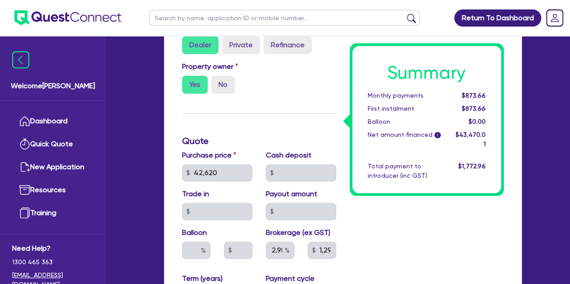
scroll to position [340, 0]
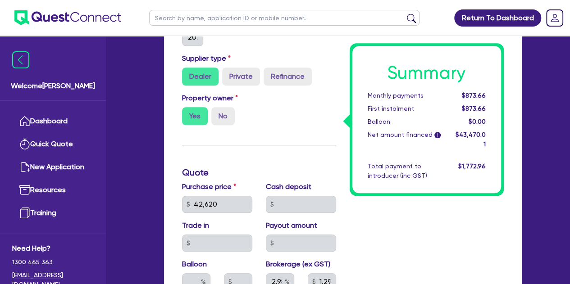
click at [191, 14] on input "text" at bounding box center [284, 18] width 270 height 16
paste input "QF15171"
type input "QF15171"
click button "submit" at bounding box center [411, 20] width 14 height 13
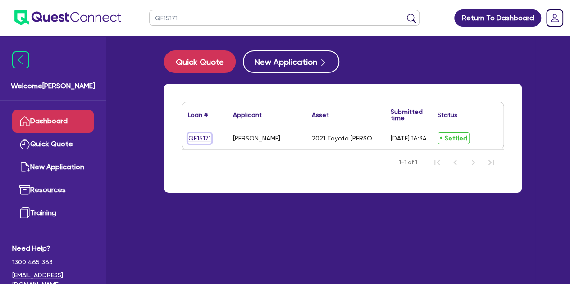
click at [198, 142] on link "QF15171" at bounding box center [199, 138] width 23 height 10
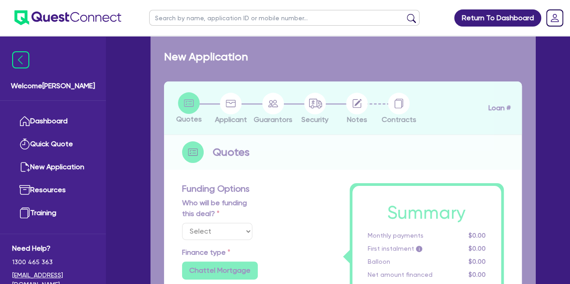
select select "Other"
select select "CARS_AND_LIGHT_TRUCKS"
type input "2021"
radio input "true"
type input "84,500"
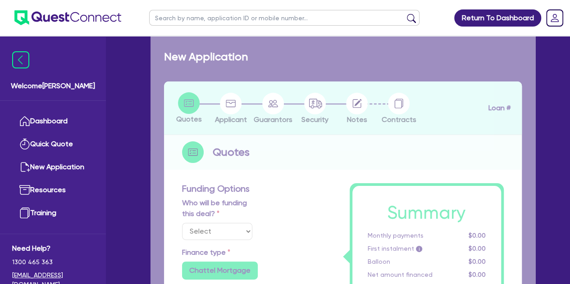
type input "3"
type input "2,550"
type input "6.75"
type input "454.55"
type input "318.18"
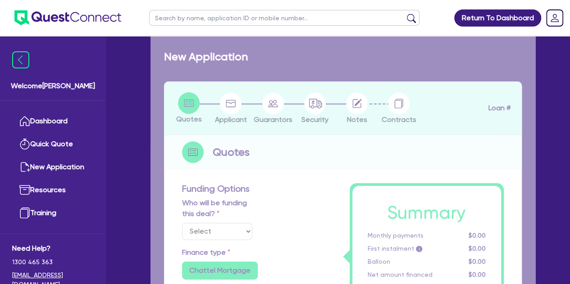
radio input "true"
radio input "false"
select select "PASSENGER_VEHICLES"
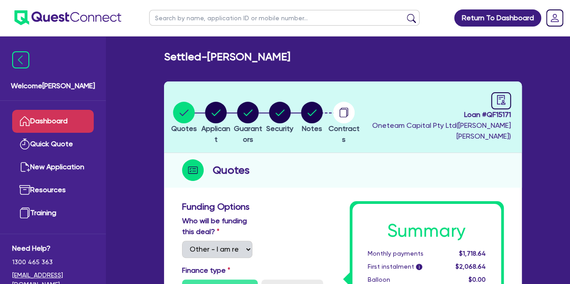
click at [57, 119] on link "Dashboard" at bounding box center [53, 121] width 82 height 23
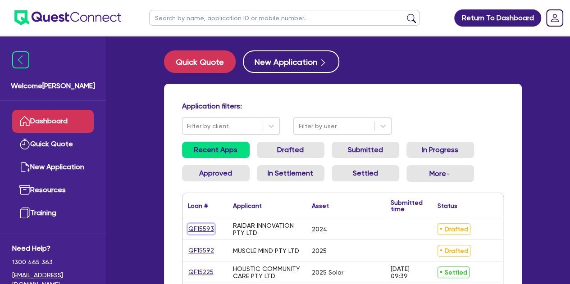
click at [206, 230] on link "QF15593" at bounding box center [201, 229] width 27 height 10
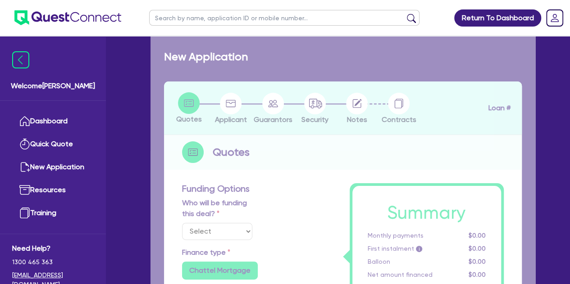
select select "Other"
select select "CARS_AND_LIGHT_TRUCKS"
type input "2024"
radio input "true"
type input "93,859.85"
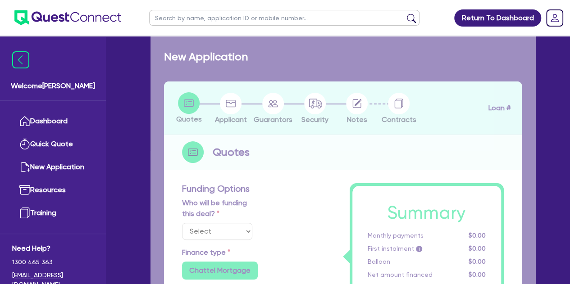
type input "40,000"
type input "1"
type input "548.99"
radio input "true"
type input "6.25"
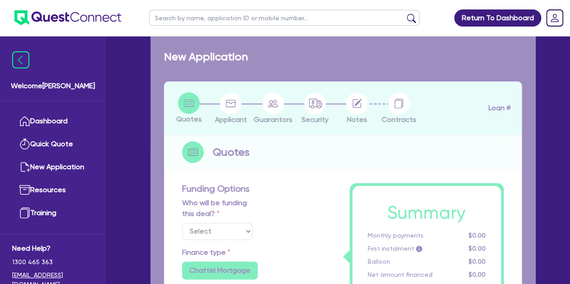
type input "350"
radio input "true"
select select "PASSENGER_VEHICLES"
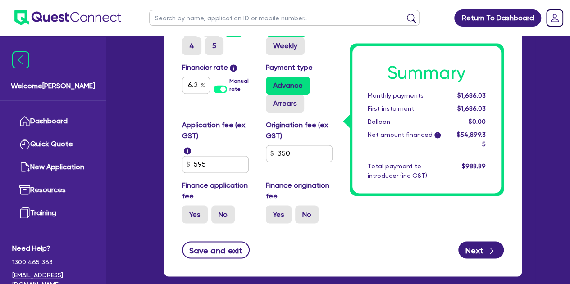
scroll to position [659, 0]
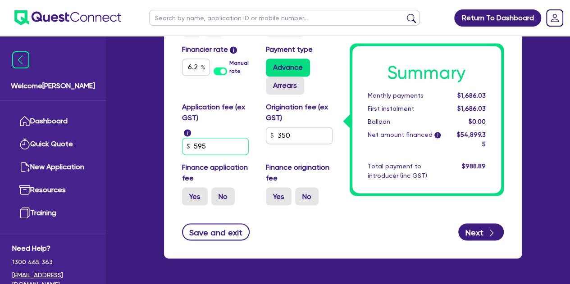
click at [219, 139] on input "595" at bounding box center [215, 146] width 67 height 17
type input "93,859.85"
type input "40,000"
type input "59"
type input "93,859.85"
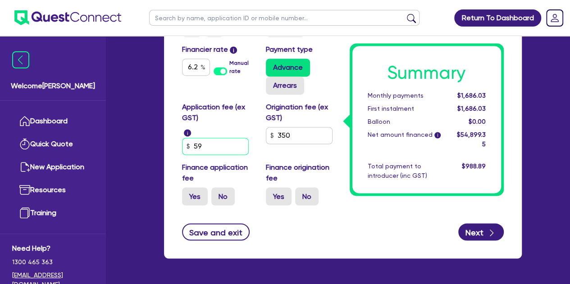
type input "40,000"
type input "5"
type input "93,859.85"
type input "40,000"
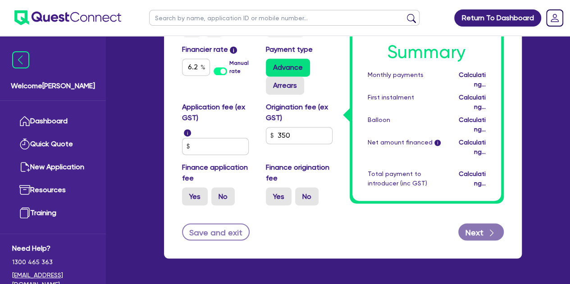
type input "93,859.85"
type input "40,000"
type input "93,859.85"
type input "40,000"
type input "542.45"
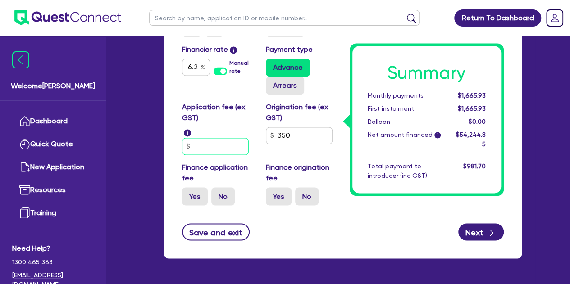
type input "93,859.85"
type input "40,000"
type input "4"
type input "93,859.85"
type input "40,000"
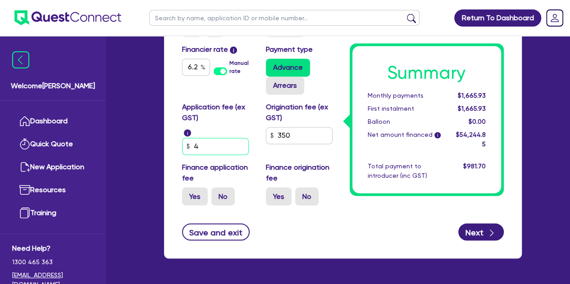
type input "45"
type input "93,859.85"
type input "40,000"
type input "454"
type input "93,859.85"
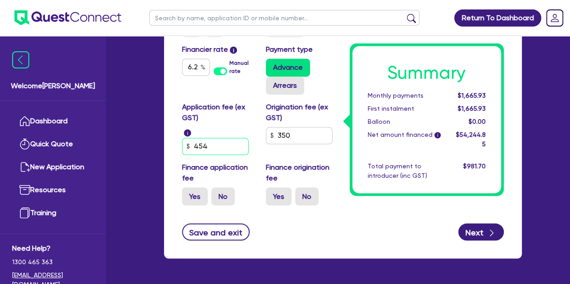
type input "40,000"
click at [199, 145] on input "454.55" at bounding box center [215, 146] width 67 height 17
click at [302, 137] on input "350" at bounding box center [299, 135] width 67 height 17
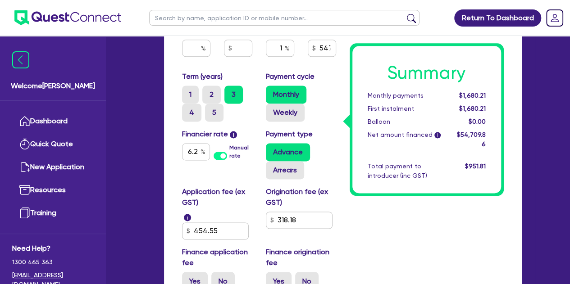
scroll to position [574, 0]
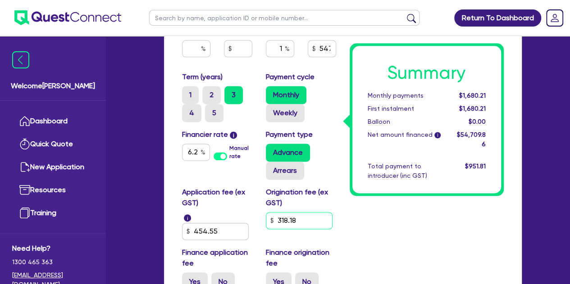
click at [313, 216] on input "318.18" at bounding box center [299, 220] width 67 height 17
click at [284, 50] on input "1" at bounding box center [280, 48] width 28 height 17
click at [307, 62] on div "2 1,094.2" at bounding box center [301, 52] width 84 height 24
click at [284, 46] on input "text" at bounding box center [280, 48] width 28 height 17
click at [236, 76] on div "Term (years) 1 2 3 4 5" at bounding box center [217, 97] width 84 height 50
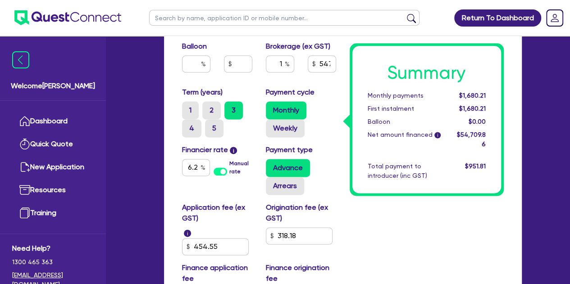
scroll to position [557, 0]
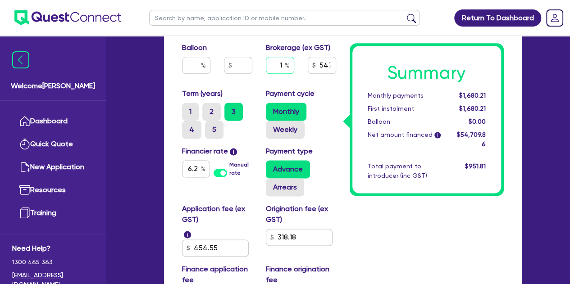
click at [283, 68] on input "1" at bounding box center [280, 65] width 28 height 17
click at [247, 73] on input "text" at bounding box center [238, 65] width 28 height 17
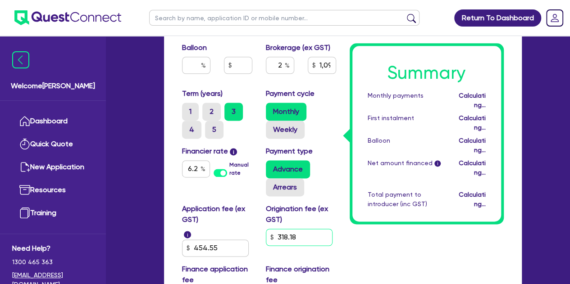
click at [305, 241] on input "318.18" at bounding box center [299, 237] width 67 height 17
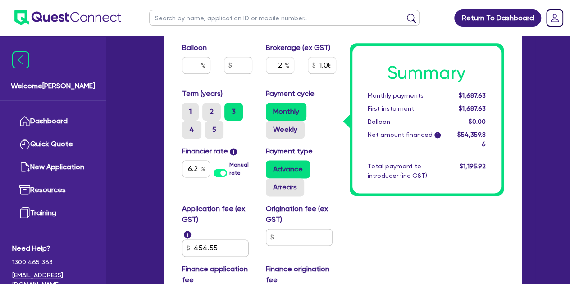
click at [305, 234] on input "text" at bounding box center [299, 237] width 67 height 17
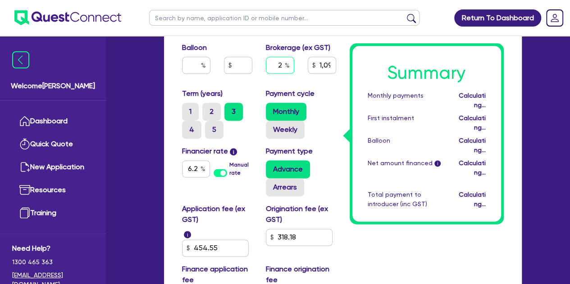
click at [282, 60] on input "2" at bounding box center [280, 65] width 28 height 17
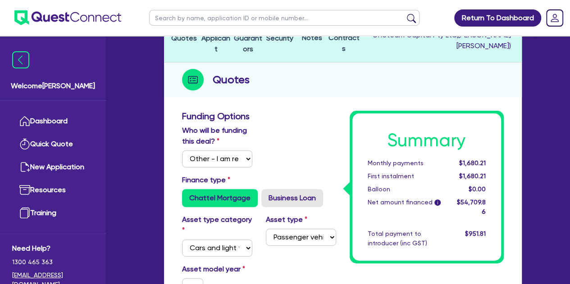
scroll to position [0, 0]
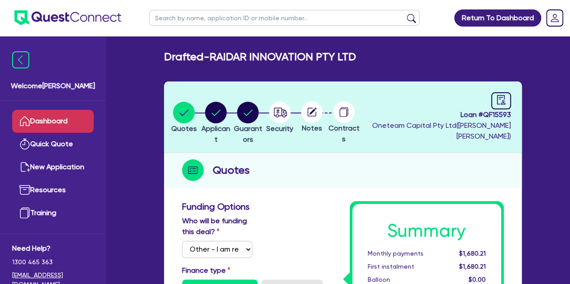
click at [45, 114] on link "Dashboard" at bounding box center [53, 121] width 82 height 23
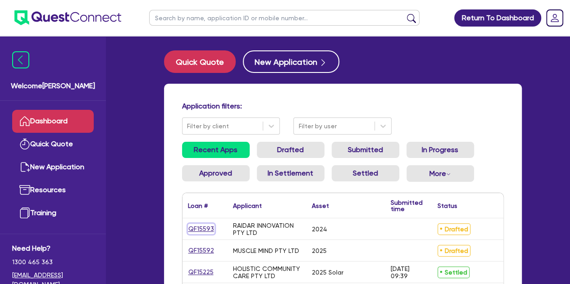
click at [204, 234] on link "QF15593" at bounding box center [201, 229] width 27 height 10
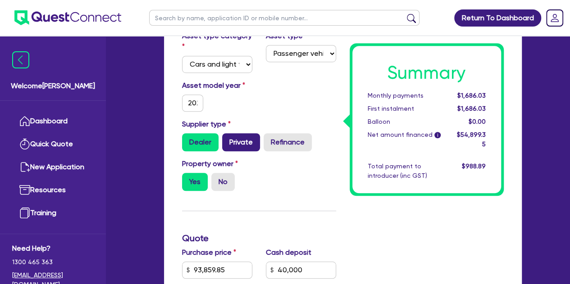
scroll to position [275, 0]
click at [192, 101] on input "2024" at bounding box center [193, 102] width 22 height 17
click at [148, 106] on div "Welcome [PERSON_NAME] Quick Quote New Application Ref Company Ref Salesperson R…" at bounding box center [285, 211] width 500 height 973
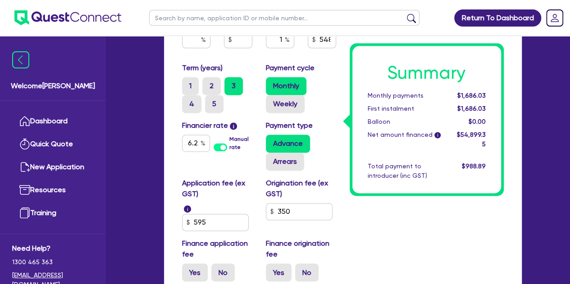
scroll to position [585, 0]
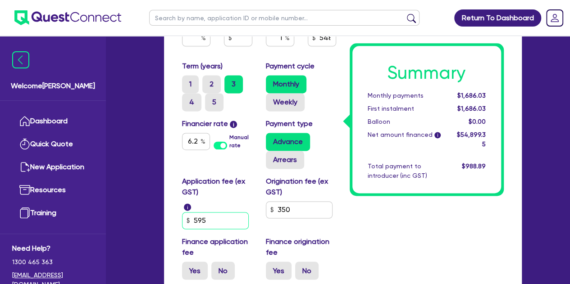
click at [233, 220] on input "595" at bounding box center [215, 220] width 67 height 17
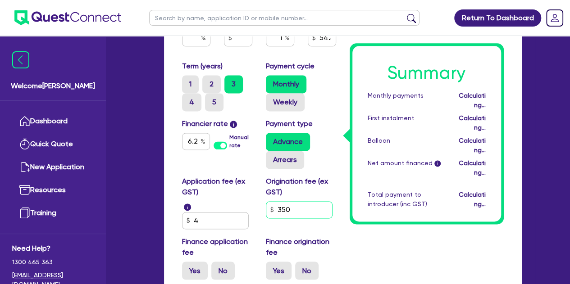
click at [297, 215] on input "350" at bounding box center [299, 209] width 67 height 17
click at [202, 219] on input "4" at bounding box center [215, 220] width 67 height 17
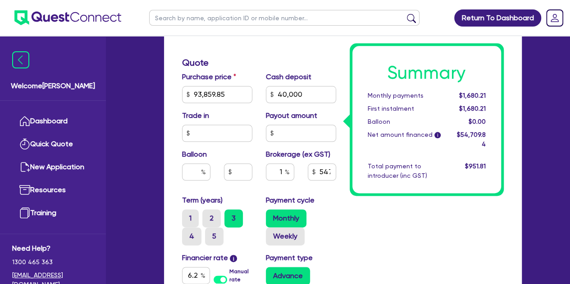
scroll to position [449, 0]
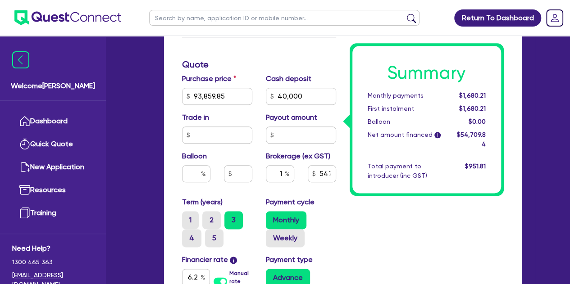
click at [146, 114] on div "Welcome [PERSON_NAME] Quick Quote New Application Ref Company Ref Salesperson R…" at bounding box center [285, 37] width 500 height 973
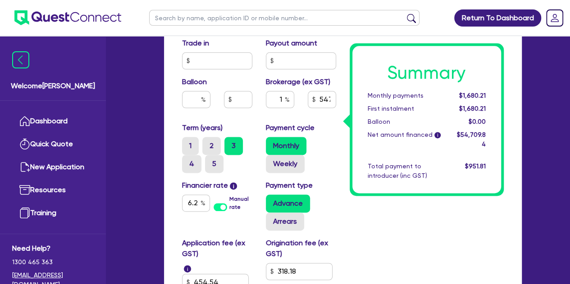
scroll to position [521, 0]
